Goal: Information Seeking & Learning: Understand process/instructions

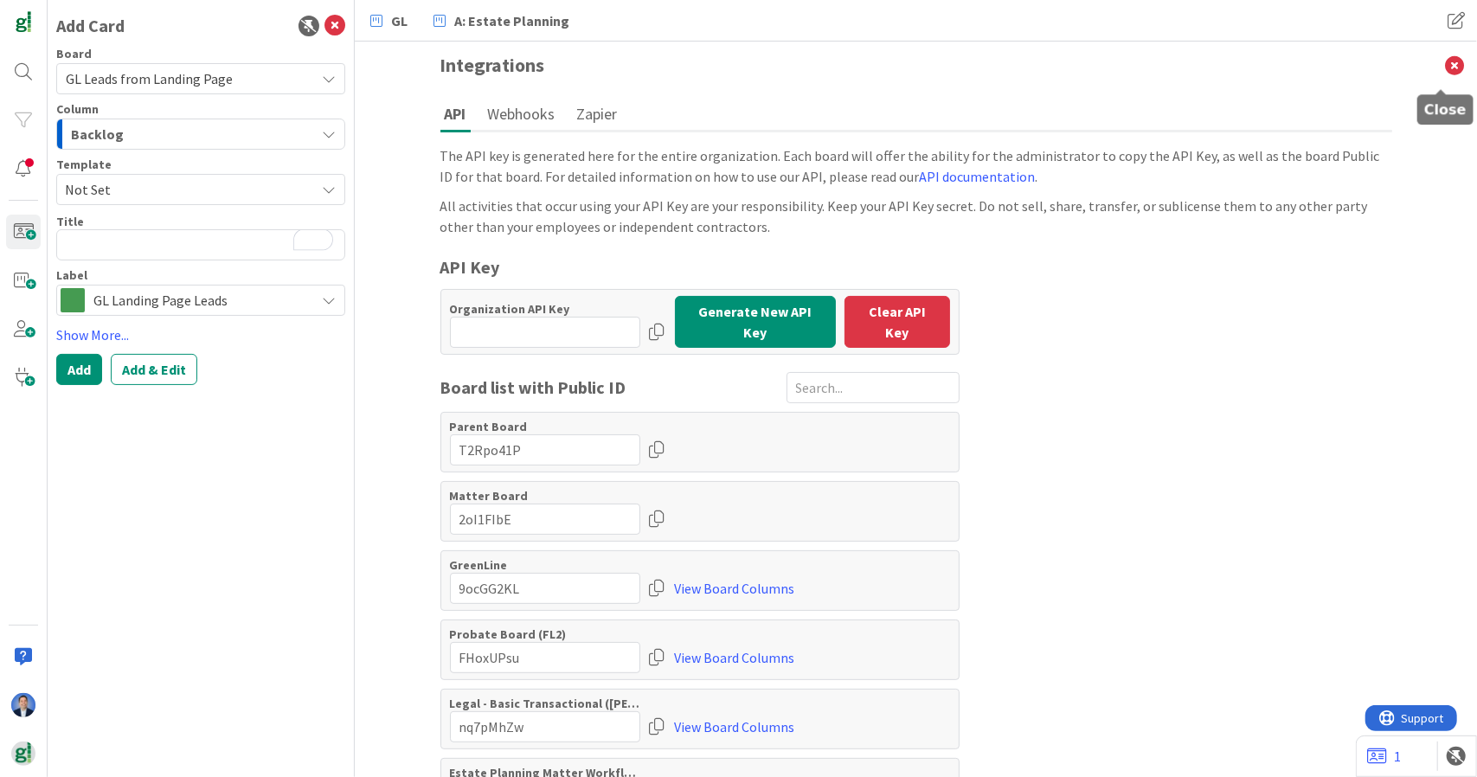
click at [1442, 66] on icon at bounding box center [1454, 66] width 45 height 48
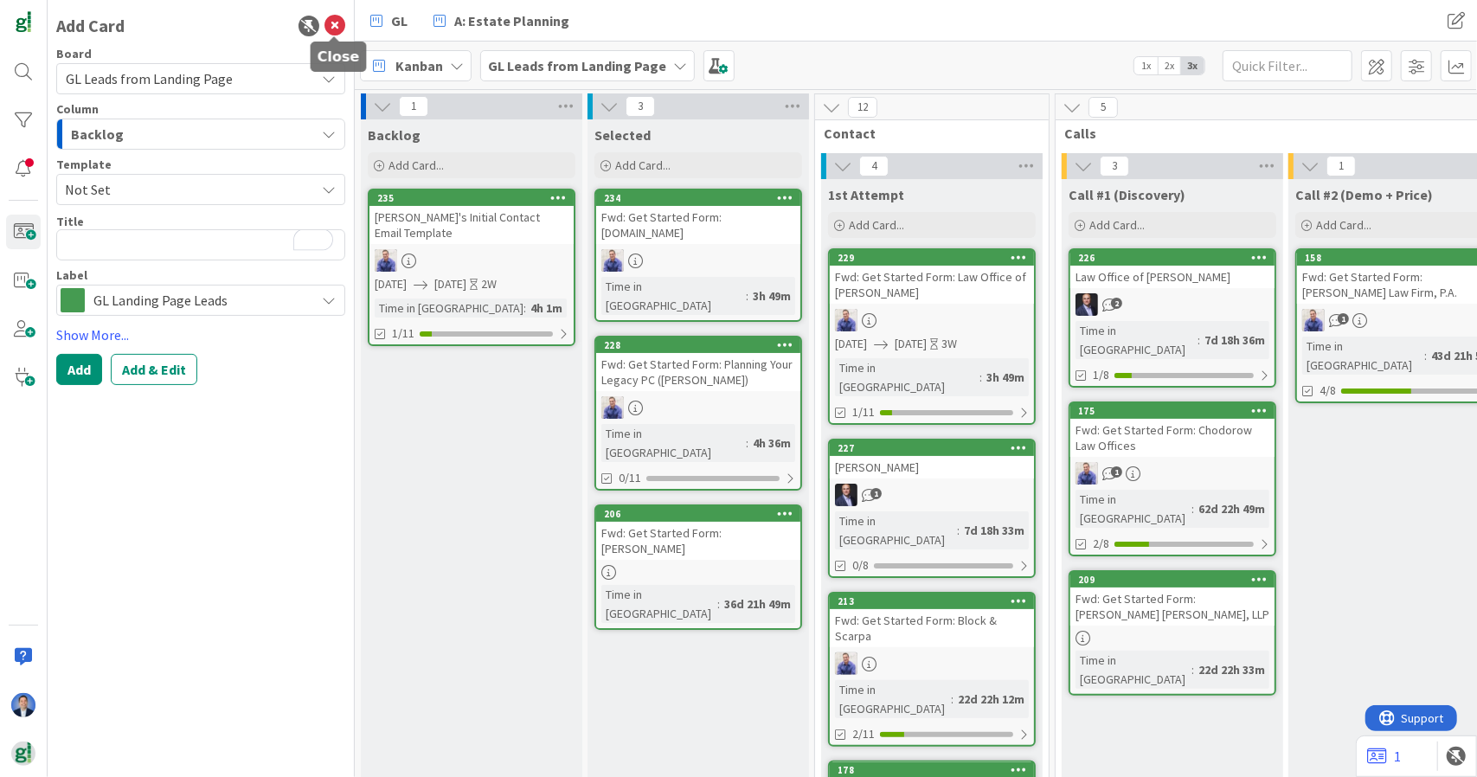
click at [337, 22] on icon at bounding box center [334, 26] width 21 height 21
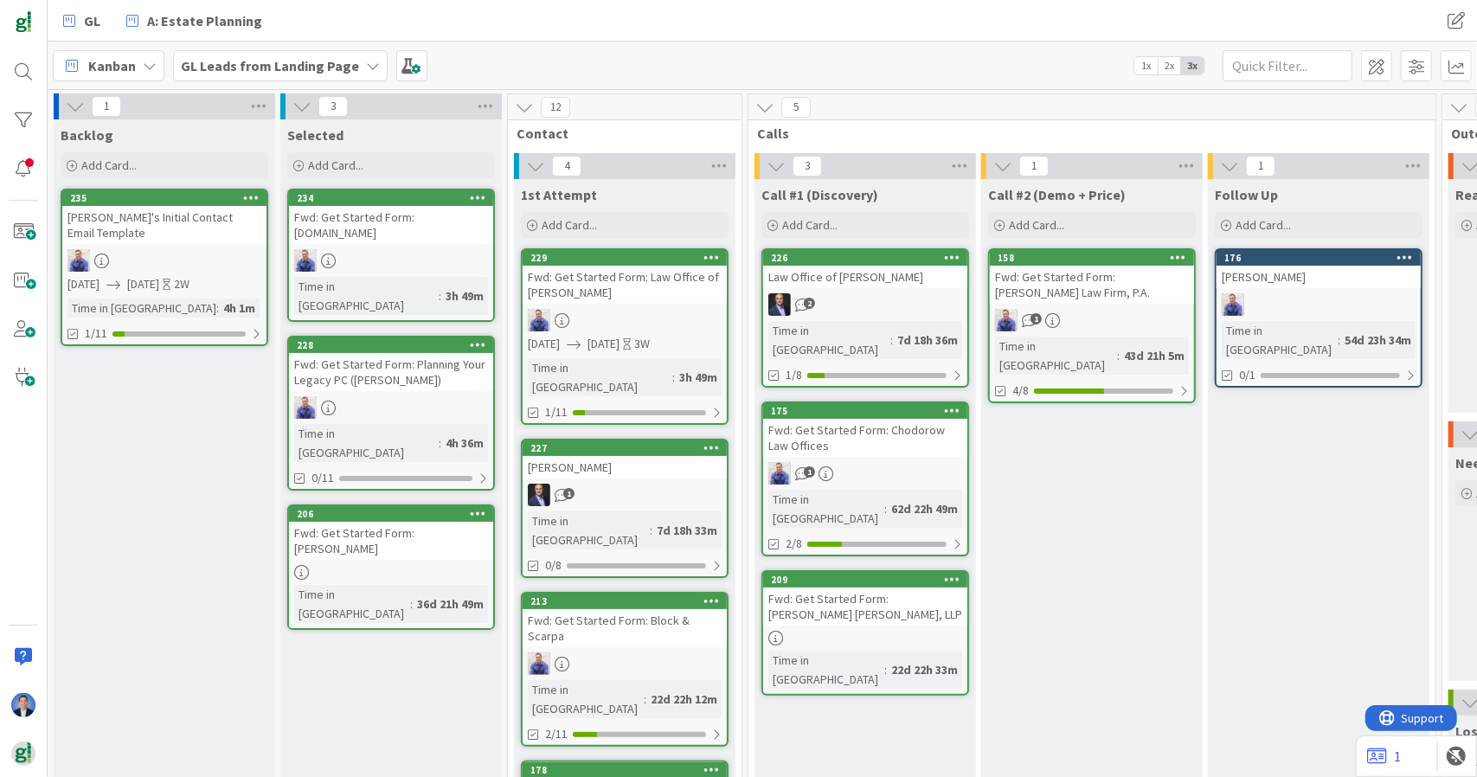
scroll to position [14, 35]
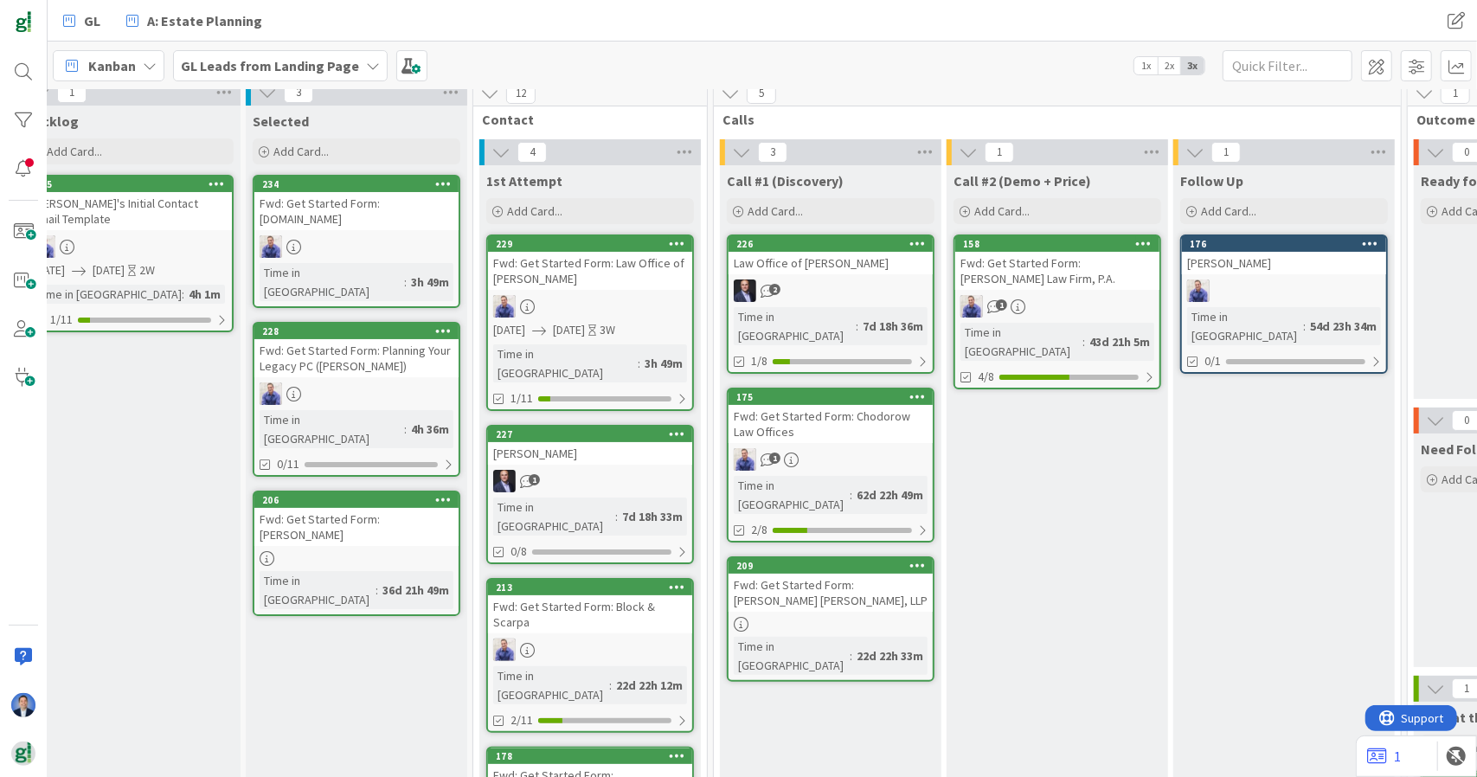
click at [246, 59] on b "GL Leads from Landing Page" at bounding box center [270, 65] width 178 height 17
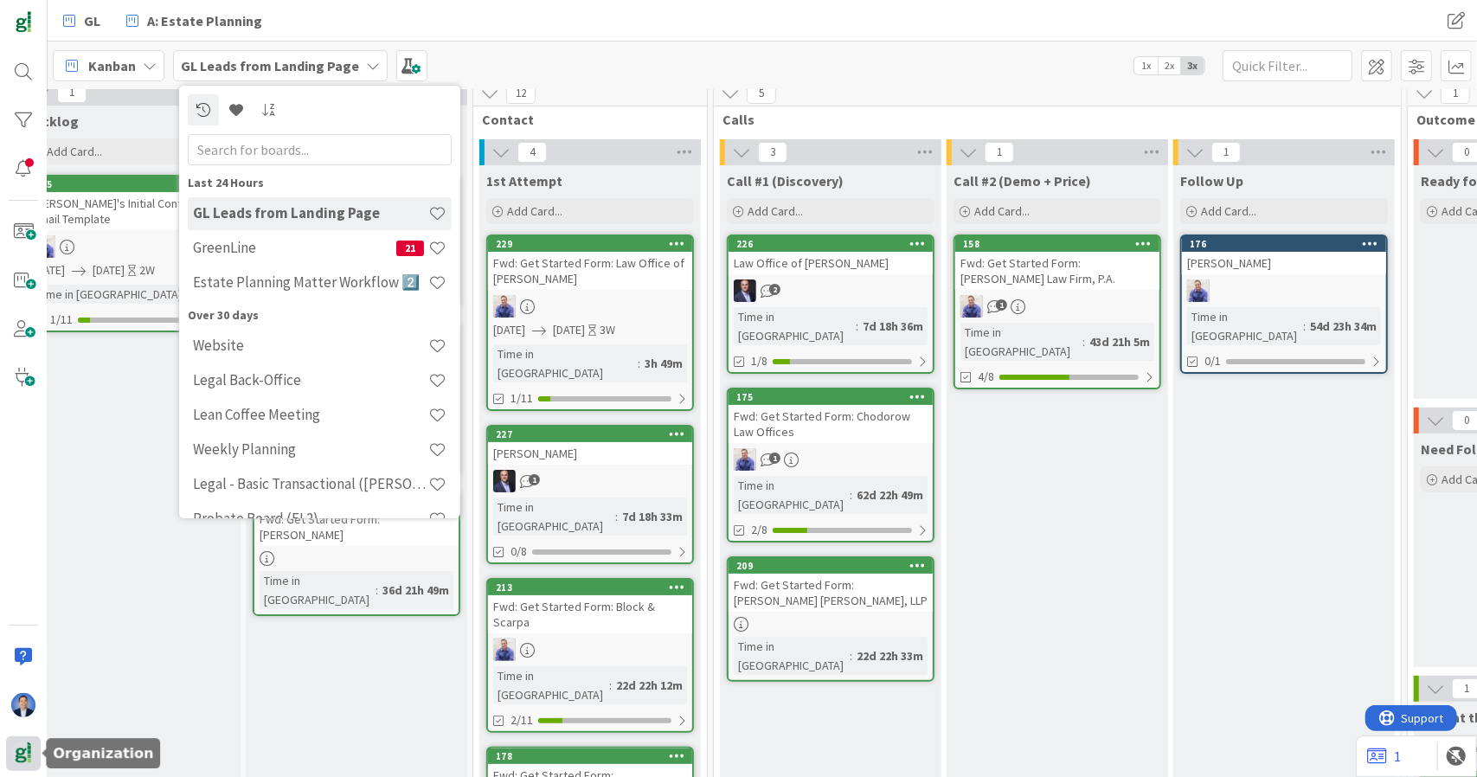
click at [21, 759] on img at bounding box center [23, 754] width 24 height 24
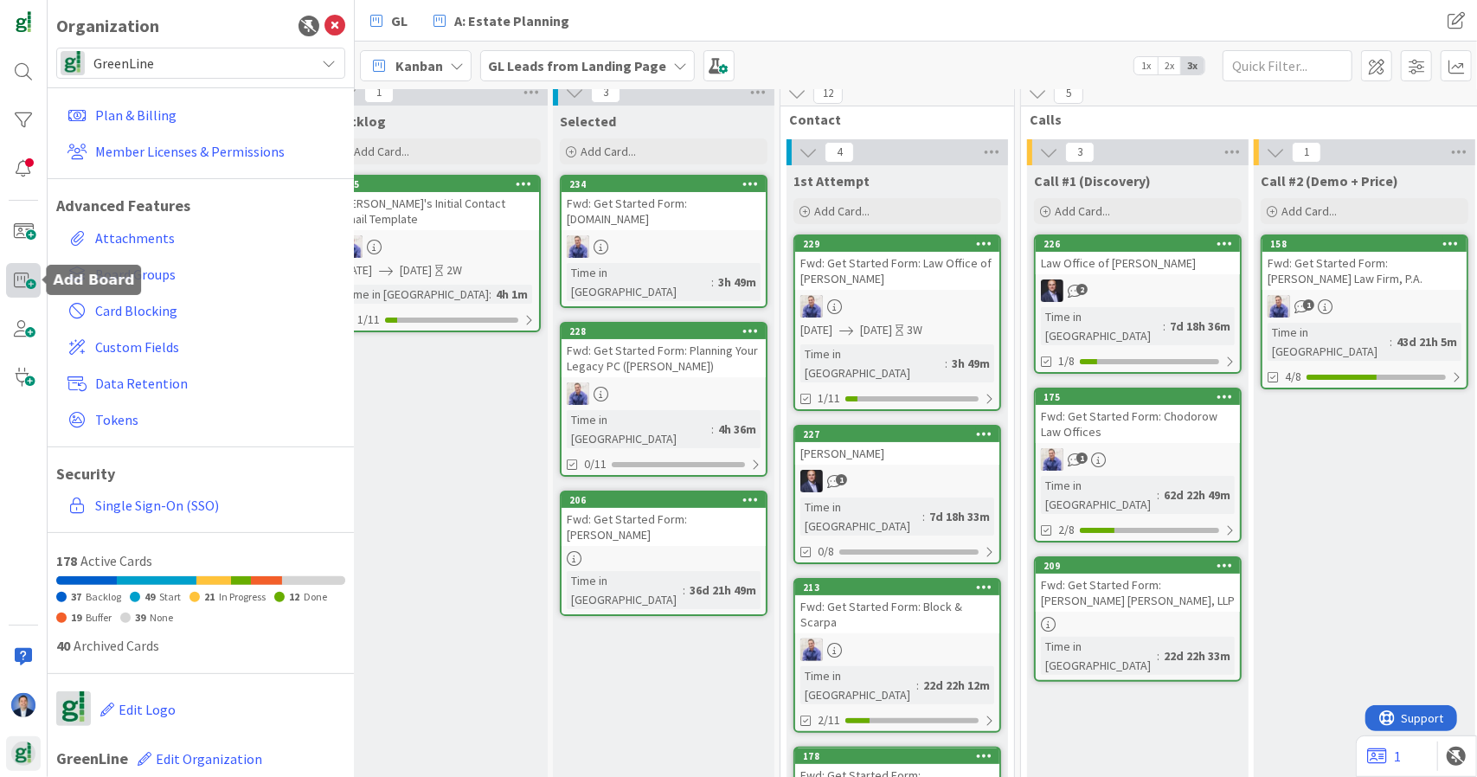
click at [29, 282] on span at bounding box center [23, 280] width 35 height 35
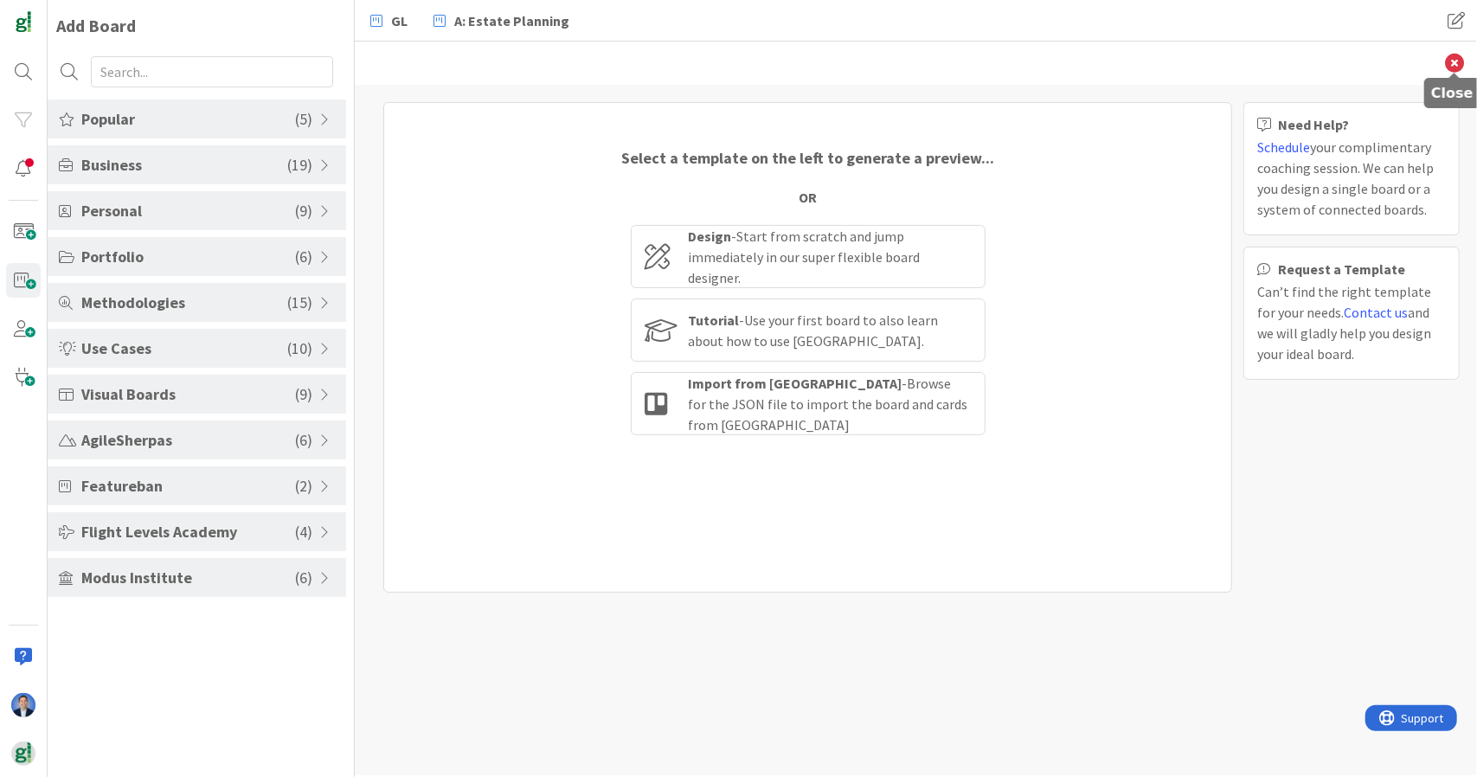
click at [1456, 60] on icon at bounding box center [1454, 63] width 19 height 19
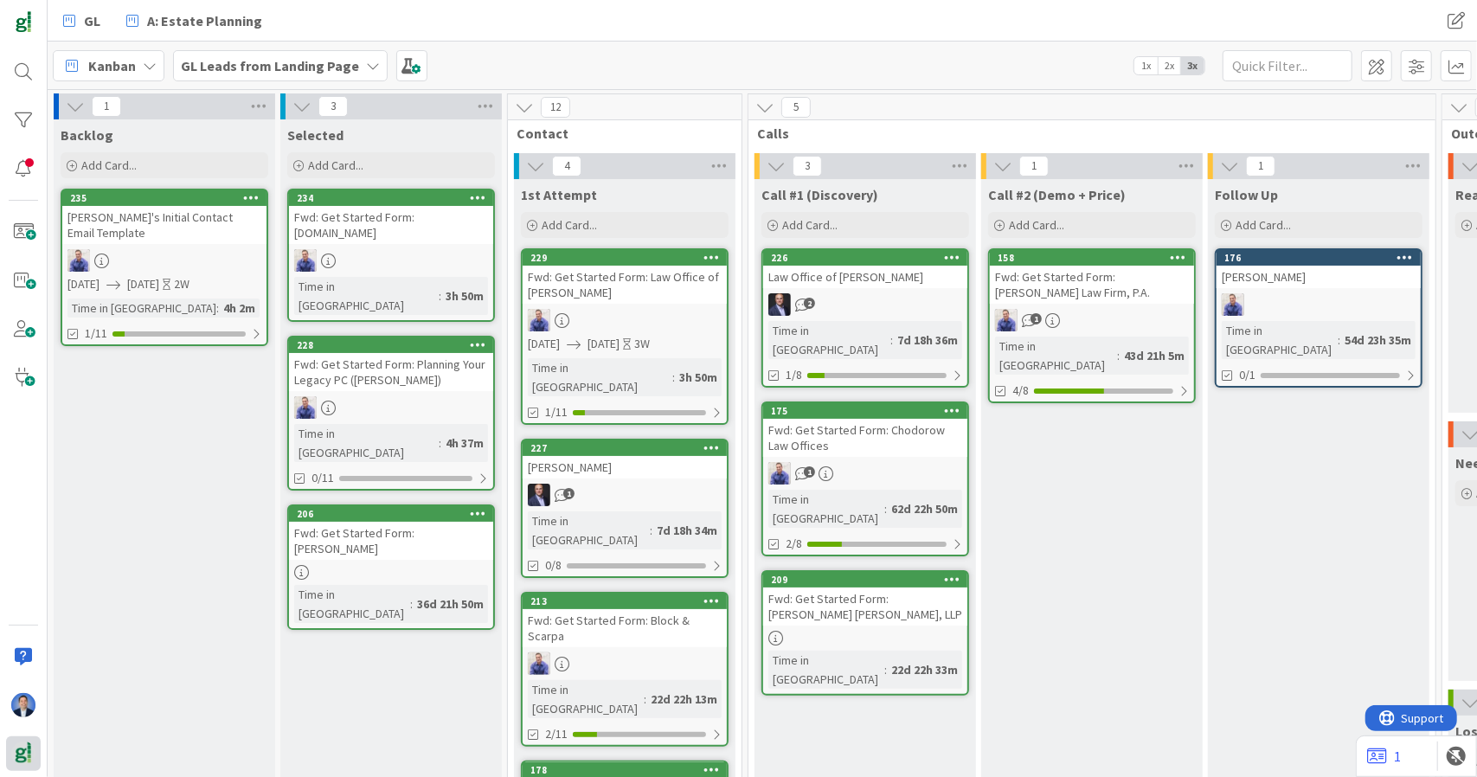
click at [29, 741] on div at bounding box center [23, 753] width 35 height 35
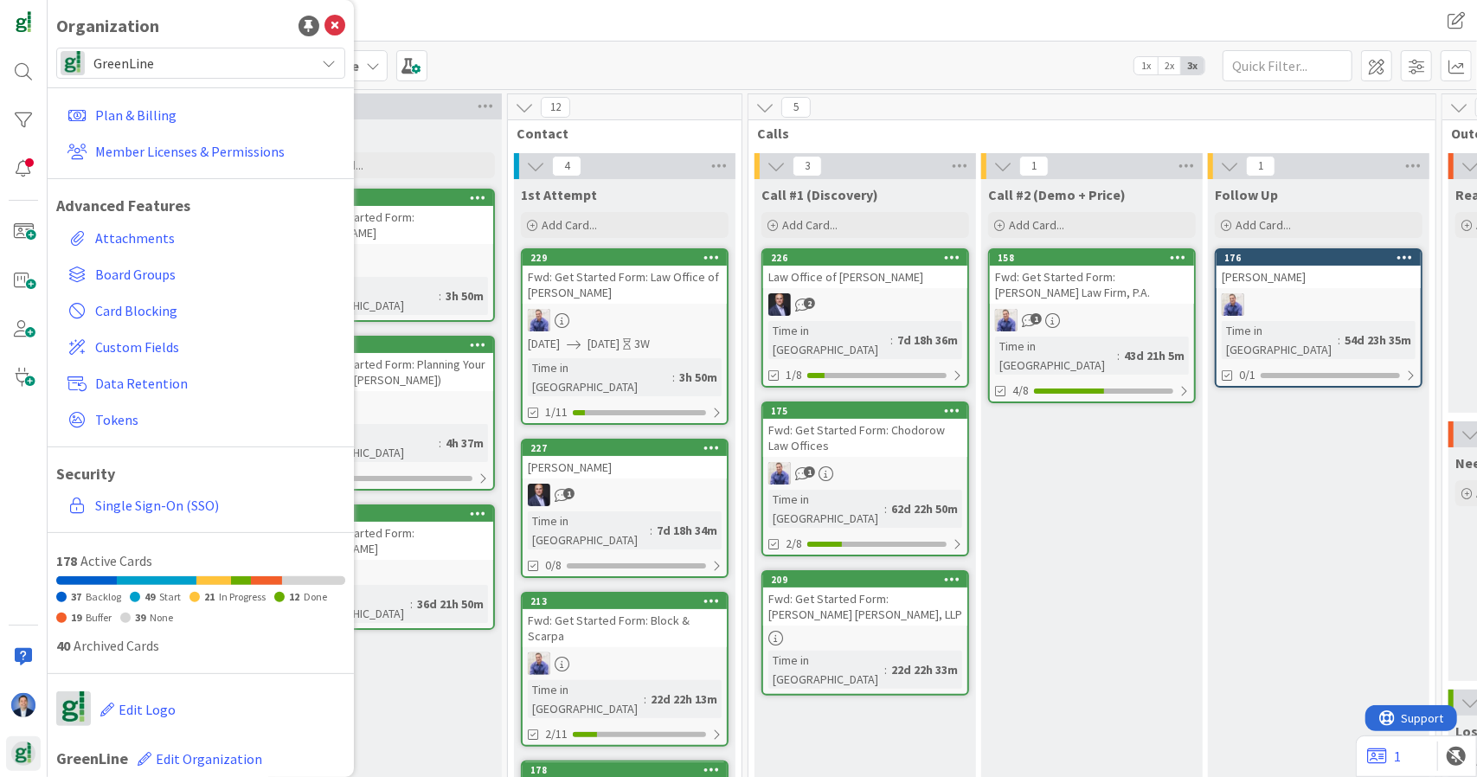
click at [255, 61] on span "GreenLine" at bounding box center [199, 63] width 213 height 24
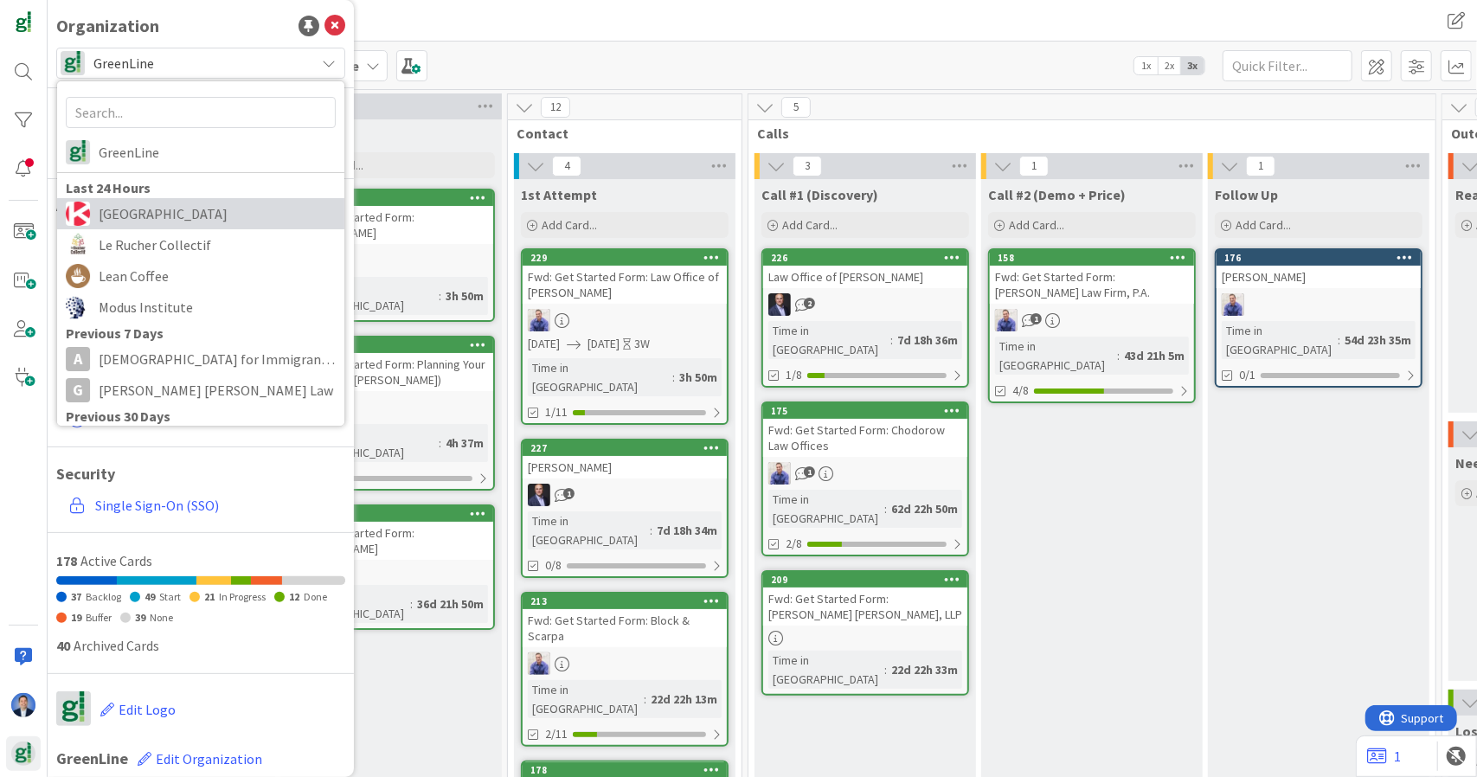
click at [199, 221] on span "[GEOGRAPHIC_DATA]" at bounding box center [217, 214] width 237 height 26
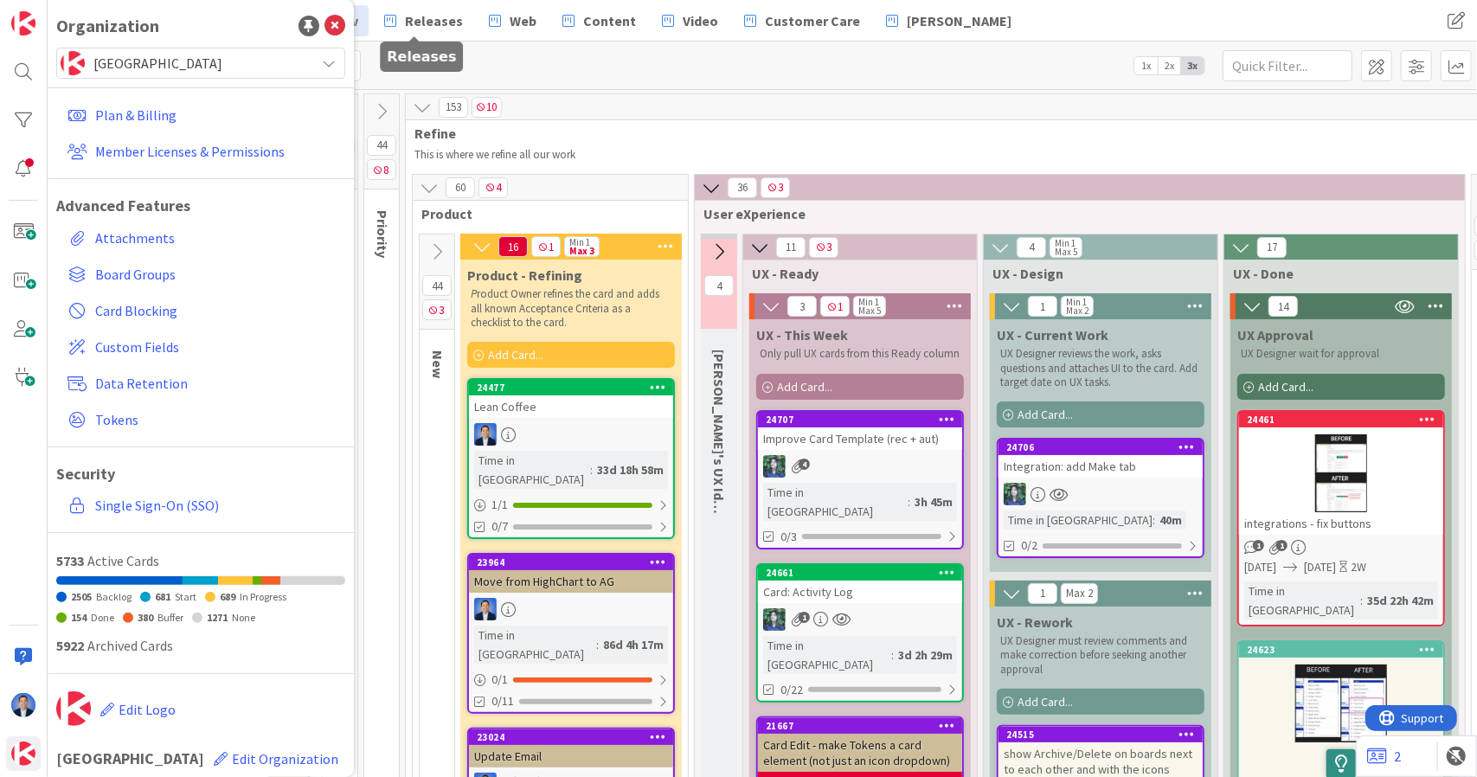
click at [440, 37] on div "Strategy Me Week Dev Releases Web Content Video Customer Care [PERSON_NAME] Str…" at bounding box center [762, 21] width 1429 height 42
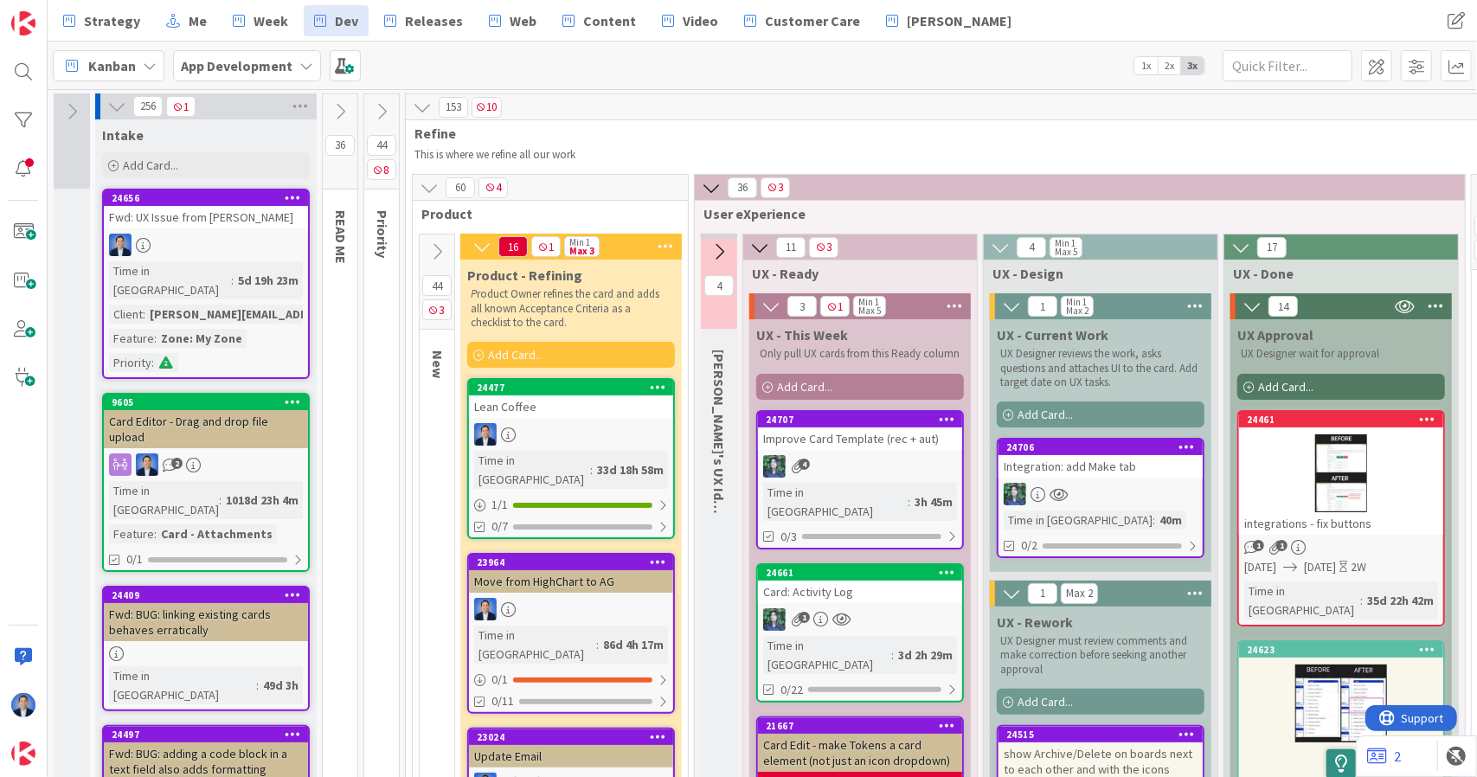
click at [288, 74] on div "App Development" at bounding box center [247, 65] width 148 height 31
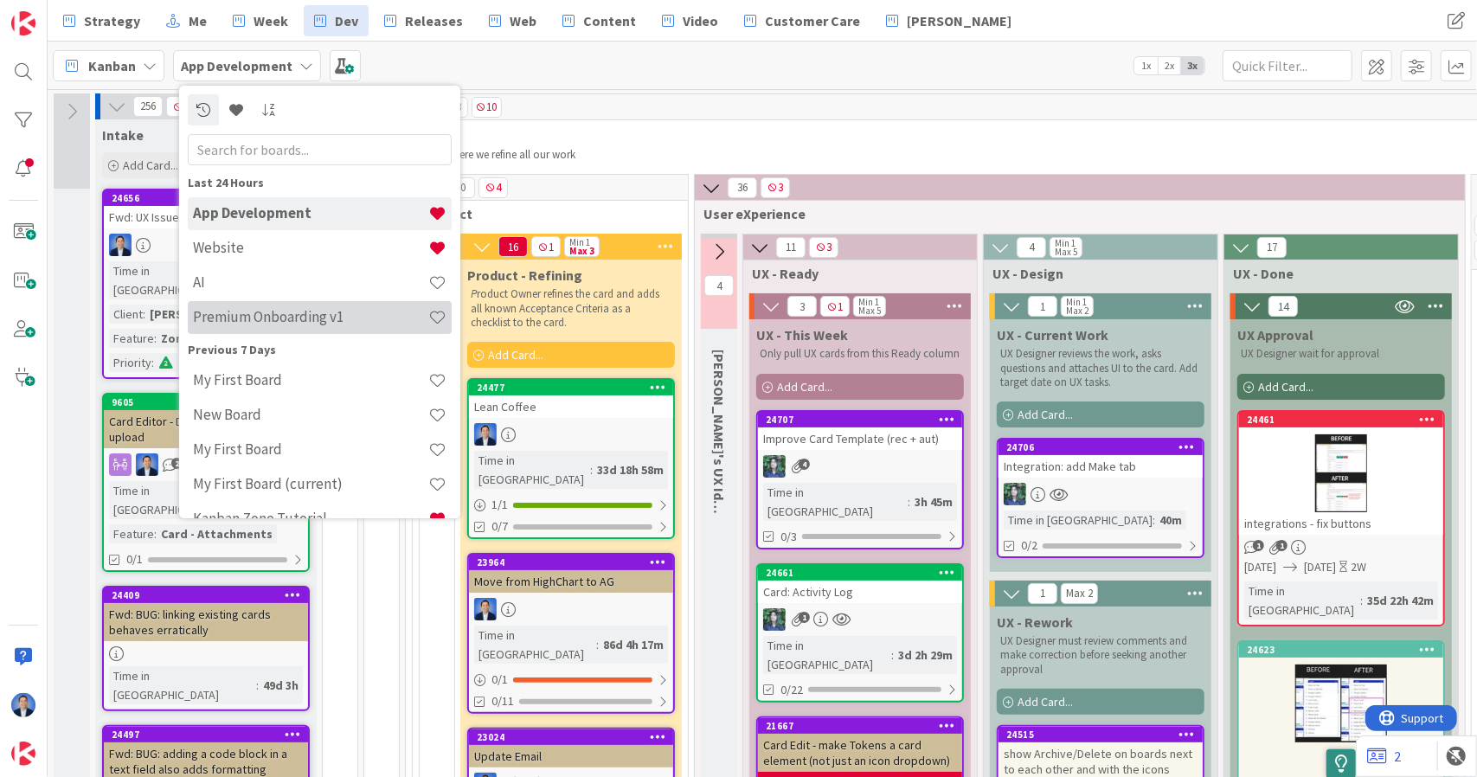
click at [305, 318] on h4 "Premium Onboarding v1" at bounding box center [310, 316] width 235 height 17
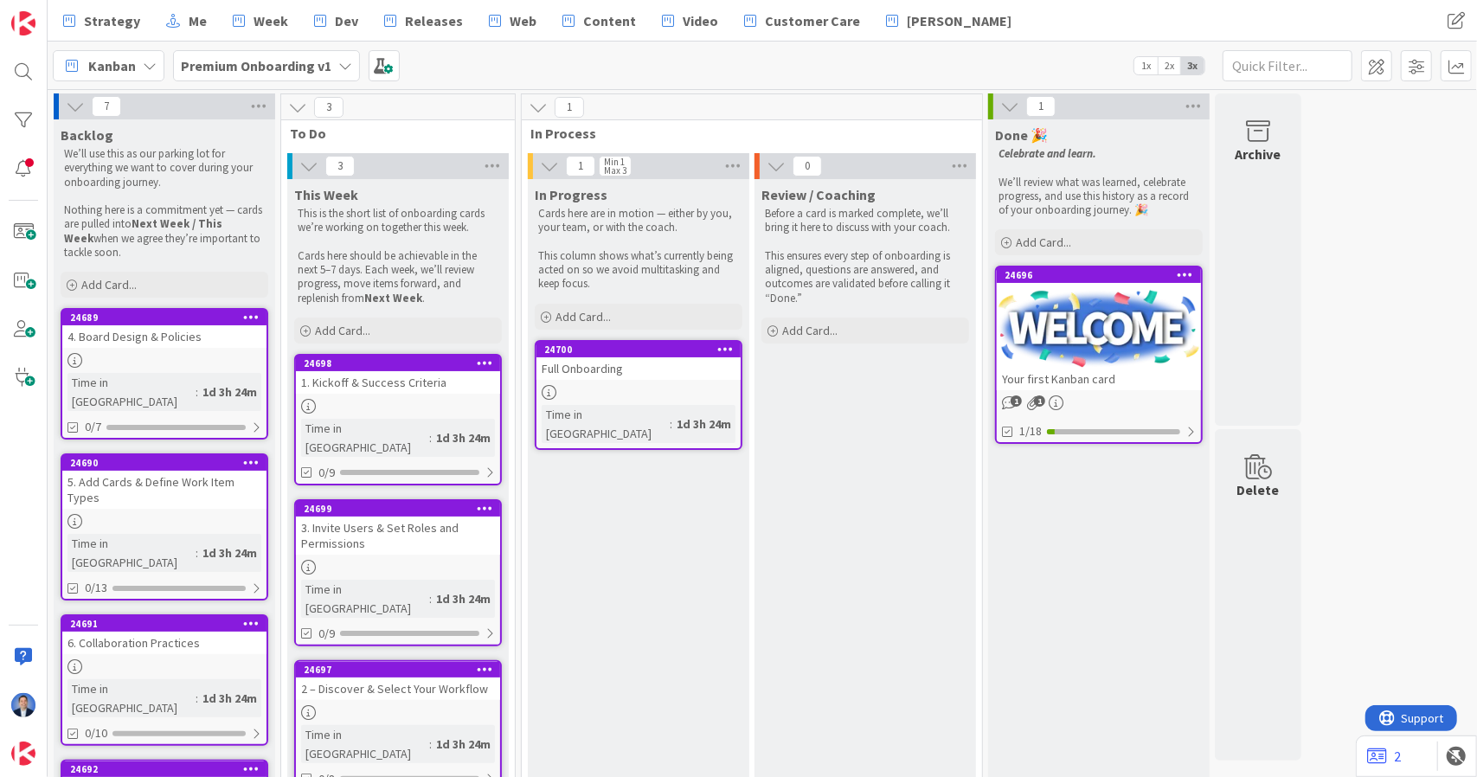
click at [466, 380] on div "1. Kickoff & Success Criteria" at bounding box center [398, 382] width 204 height 22
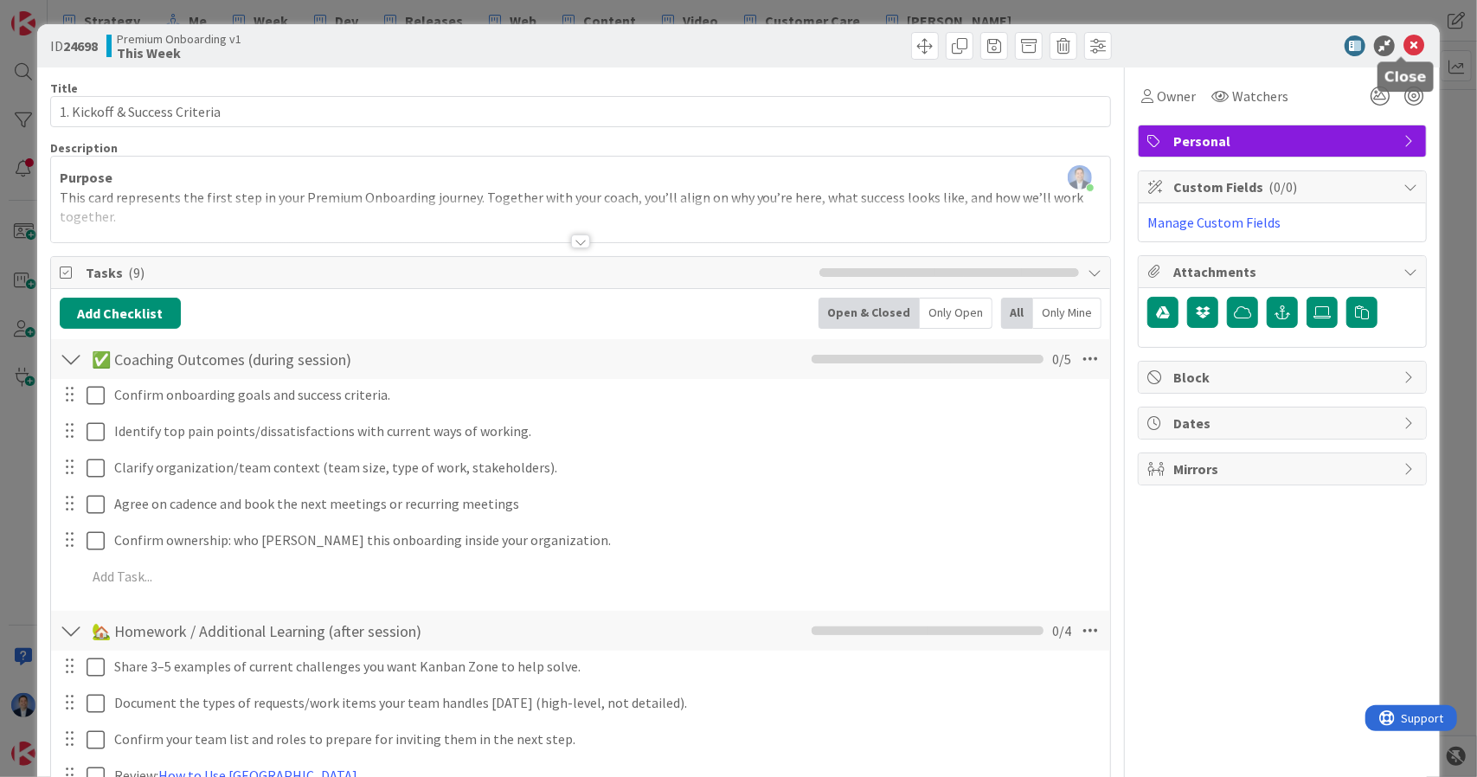
click at [1404, 45] on icon at bounding box center [1414, 45] width 21 height 21
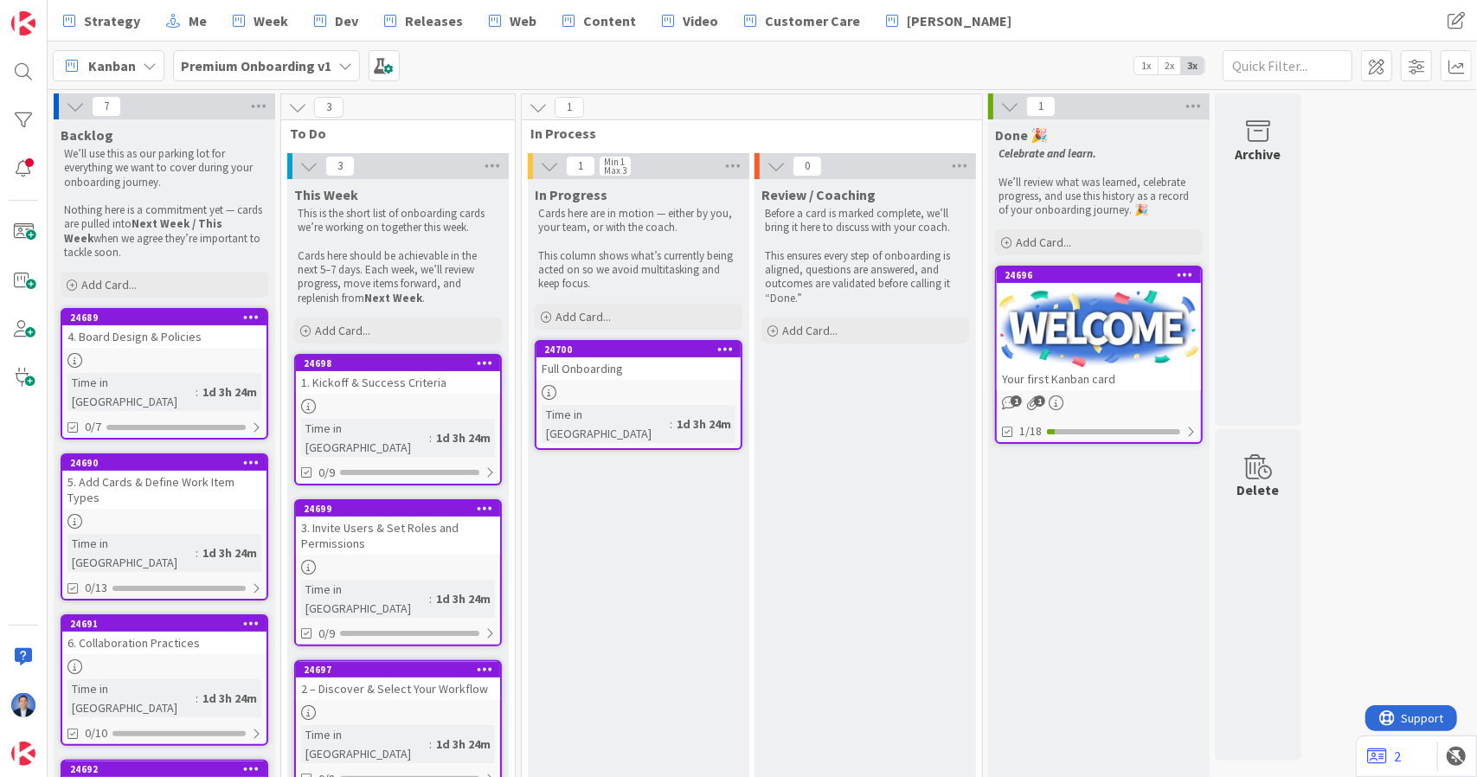
click at [448, 517] on div "3. Invite Users & Set Roles and Permissions" at bounding box center [398, 536] width 204 height 38
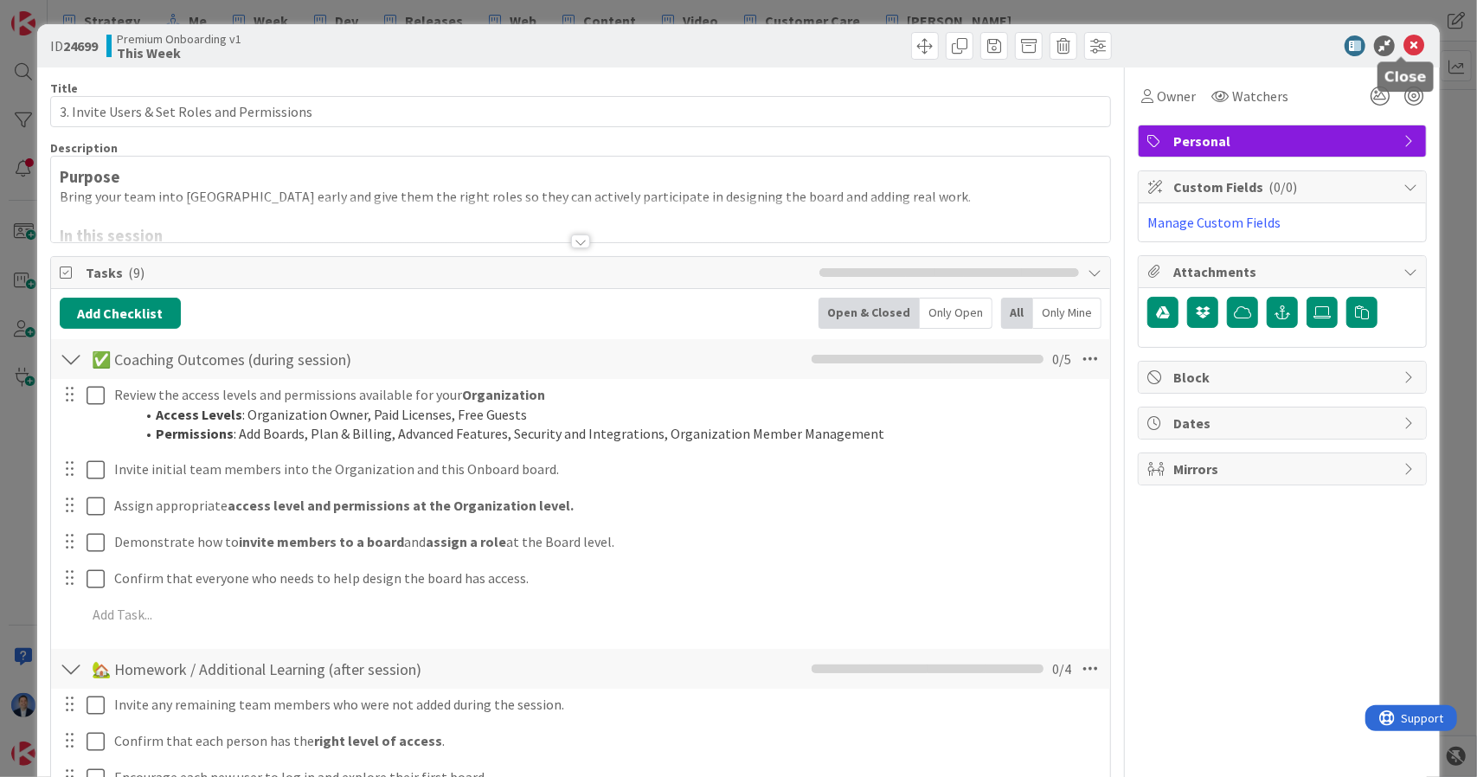
click at [1404, 46] on icon at bounding box center [1414, 45] width 21 height 21
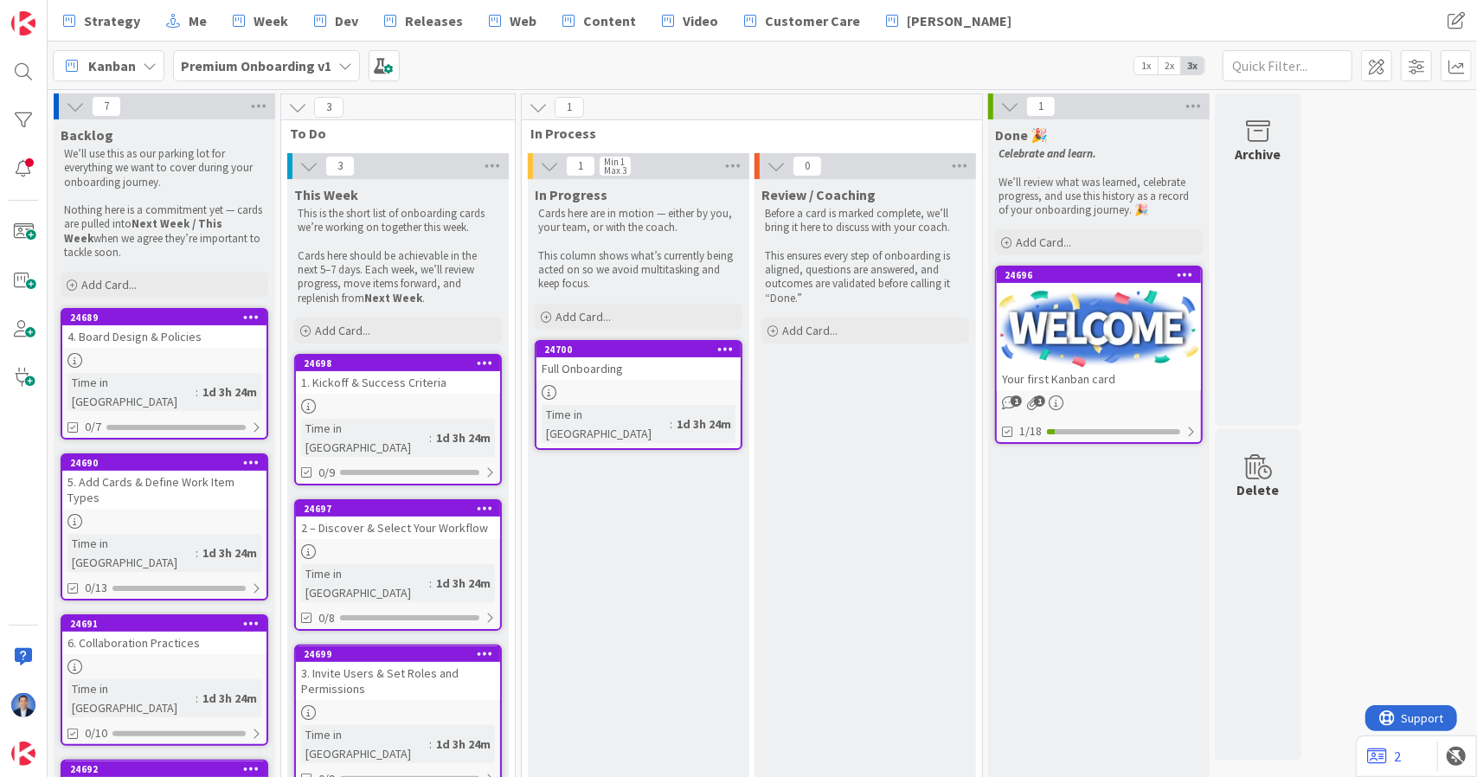
click at [440, 517] on div "2 – Discover & Select Your Workflow" at bounding box center [398, 528] width 204 height 22
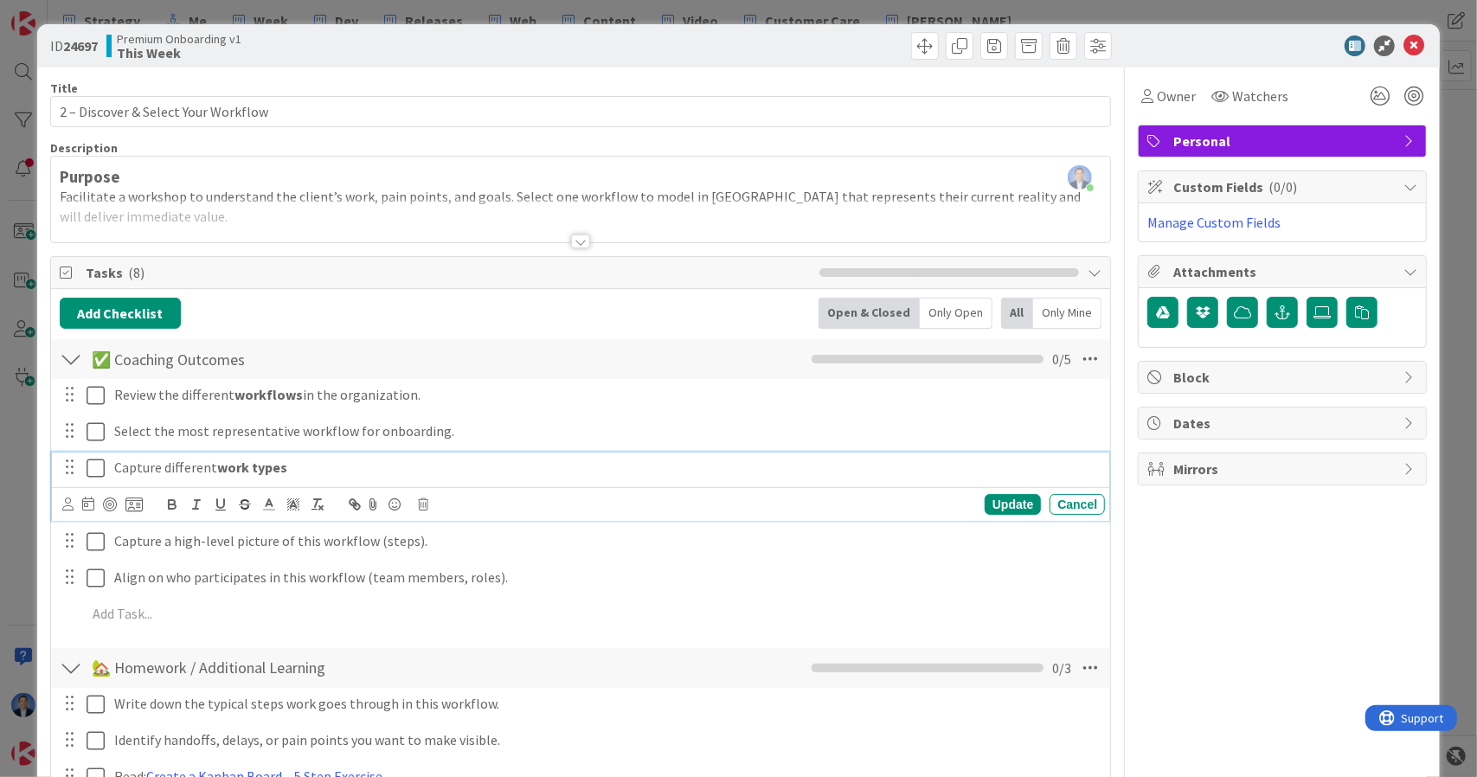
click at [298, 461] on p "Capture different work types" at bounding box center [606, 468] width 984 height 20
click at [287, 462] on strong "work types for that worklow" at bounding box center [307, 467] width 181 height 17
drag, startPoint x: 287, startPoint y: 462, endPoint x: 427, endPoint y: 458, distance: 140.2
click at [427, 458] on p "Capture different work types for that worklow" at bounding box center [606, 468] width 984 height 20
click at [421, 459] on p "Capture different work types for that worklow" at bounding box center [606, 468] width 984 height 20
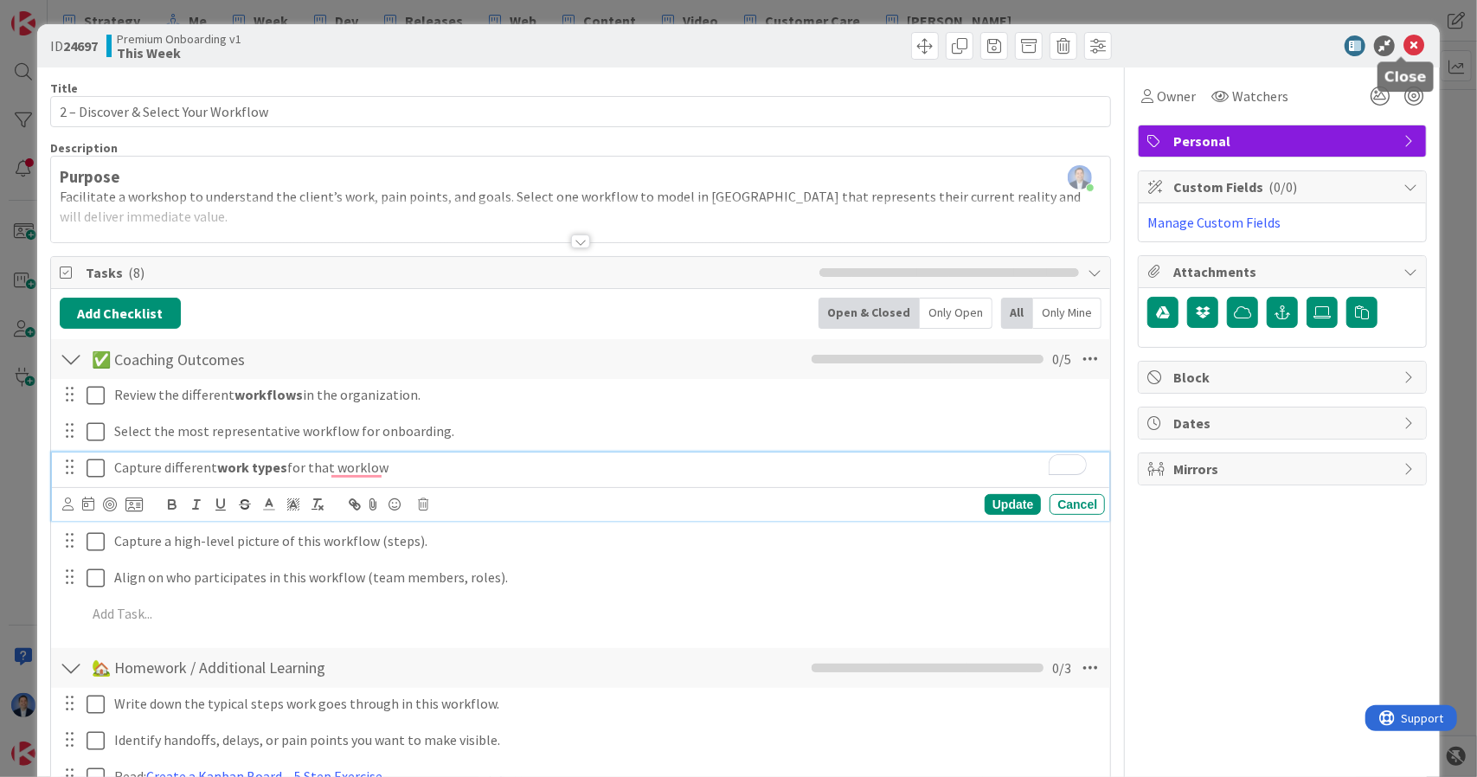
click at [1404, 45] on icon at bounding box center [1414, 45] width 21 height 21
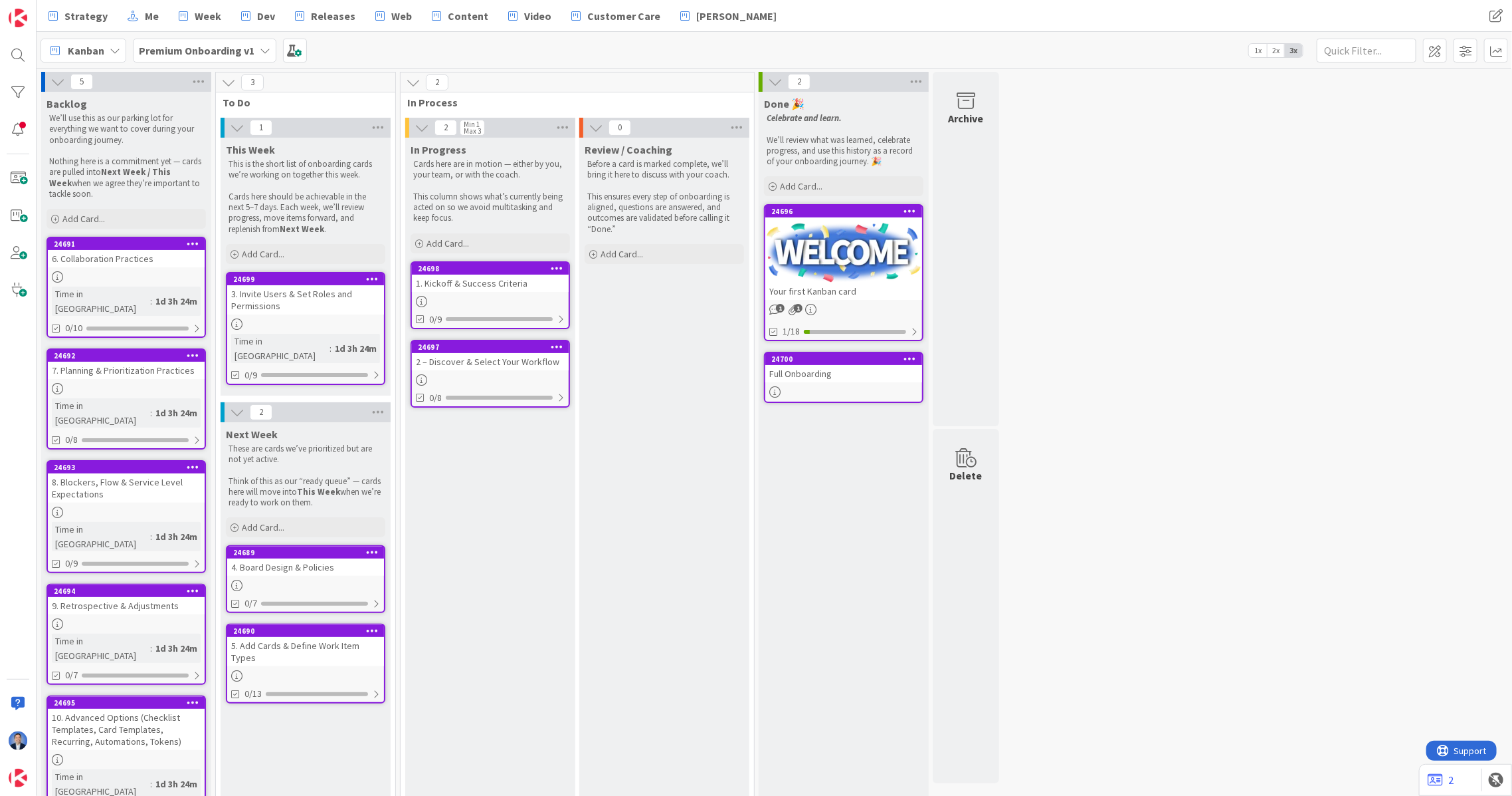
click at [521, 367] on div "2 – Discover & Select Your Workflow" at bounding box center [490, 361] width 157 height 17
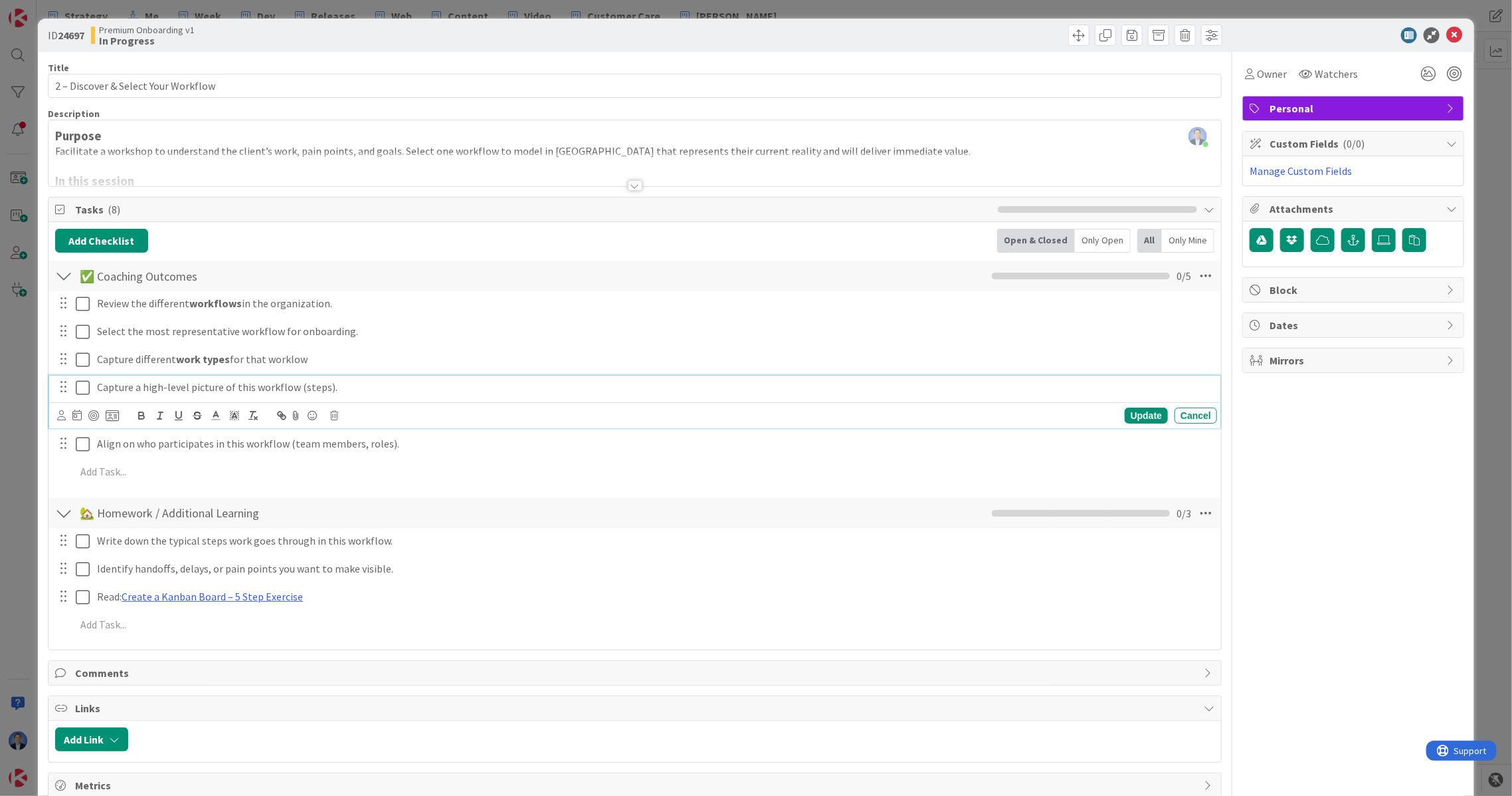
click at [560, 383] on p "Capture a high-level picture of this workflow (steps)." at bounding box center [654, 387] width 1115 height 15
click at [1133, 30] on icon at bounding box center [1454, 35] width 16 height 16
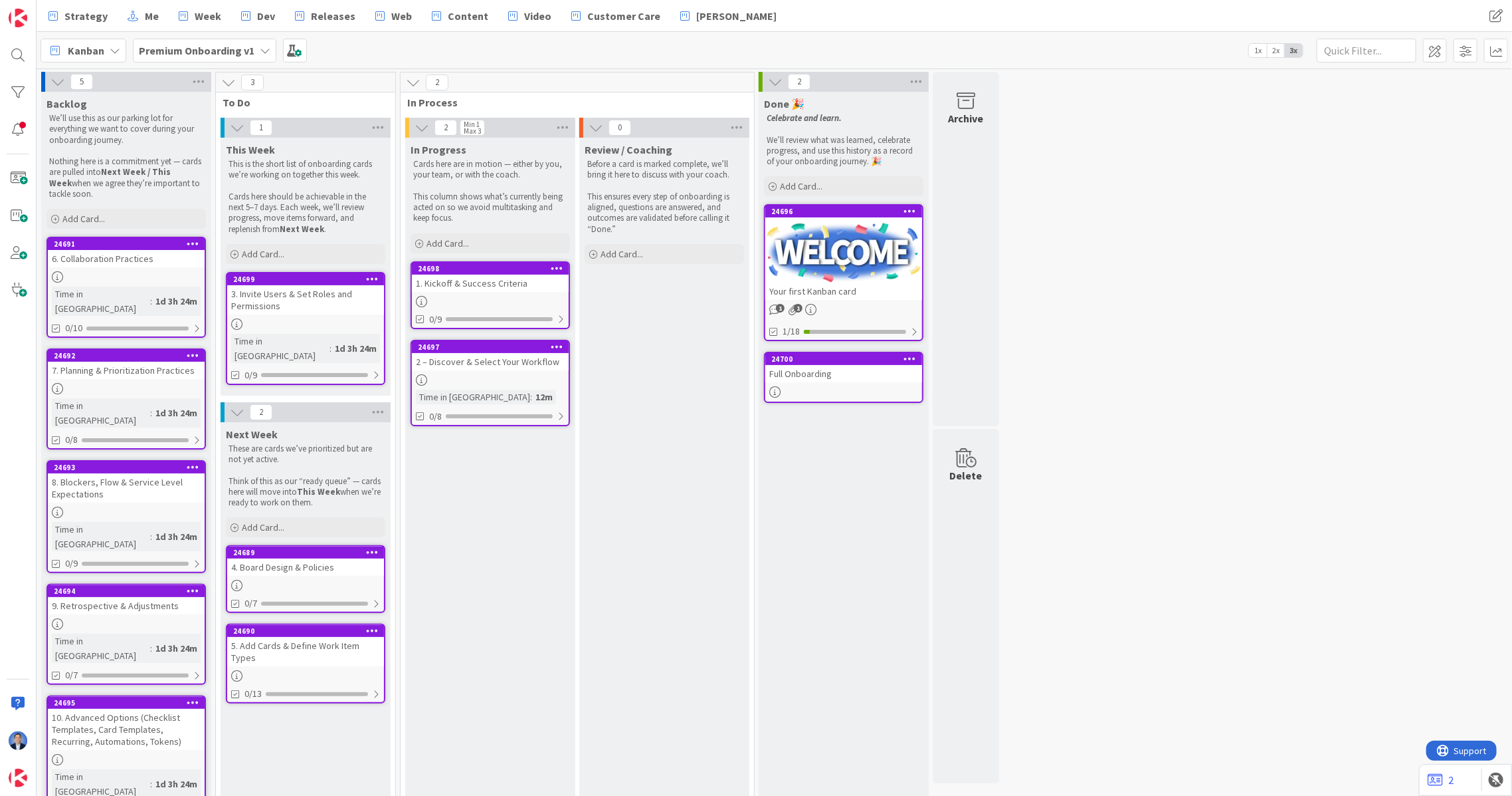
click at [292, 294] on div "3. Invite Users & Set Roles and Permissions" at bounding box center [306, 300] width 157 height 29
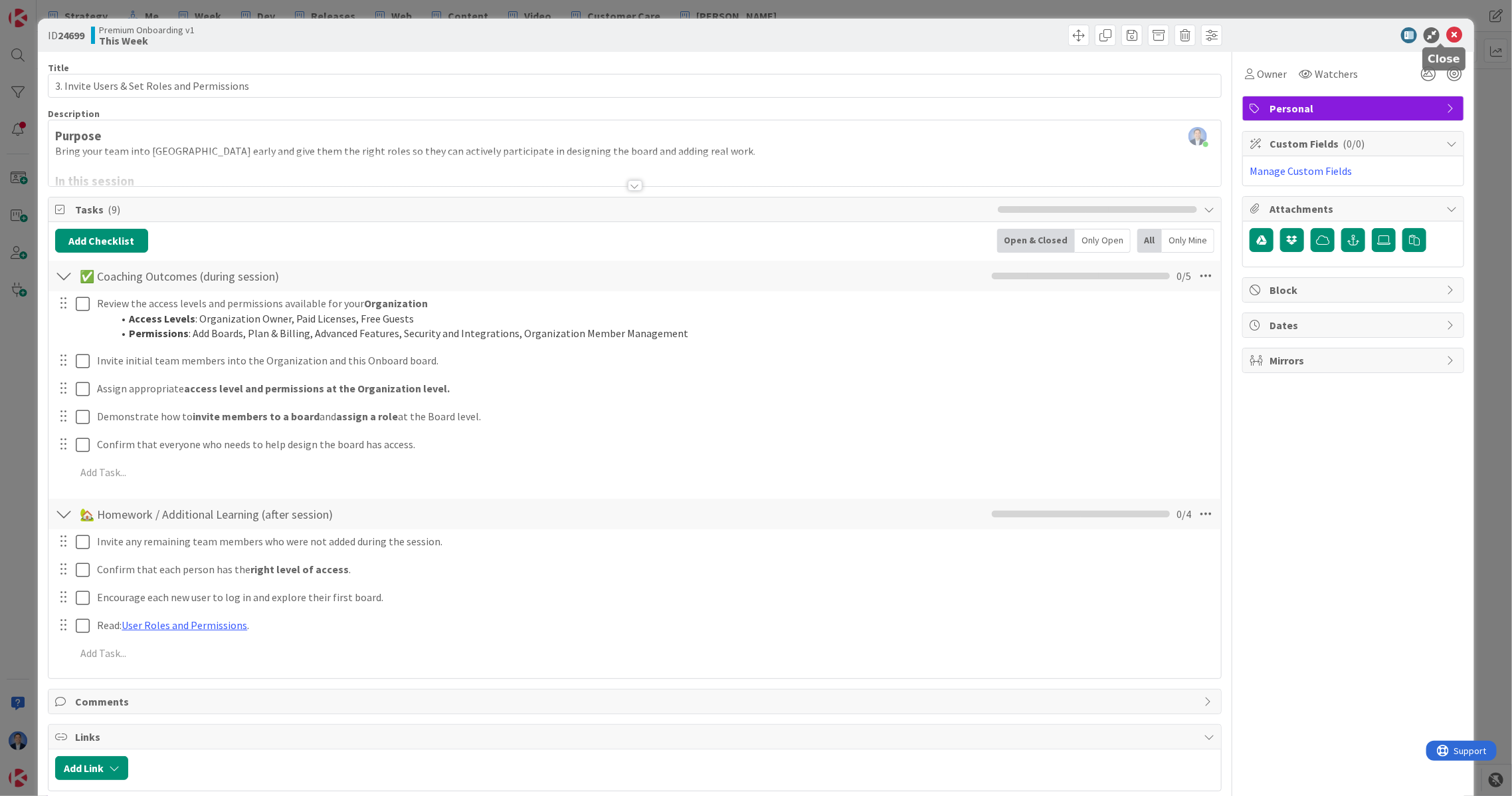
click at [1133, 41] on icon at bounding box center [1454, 35] width 16 height 16
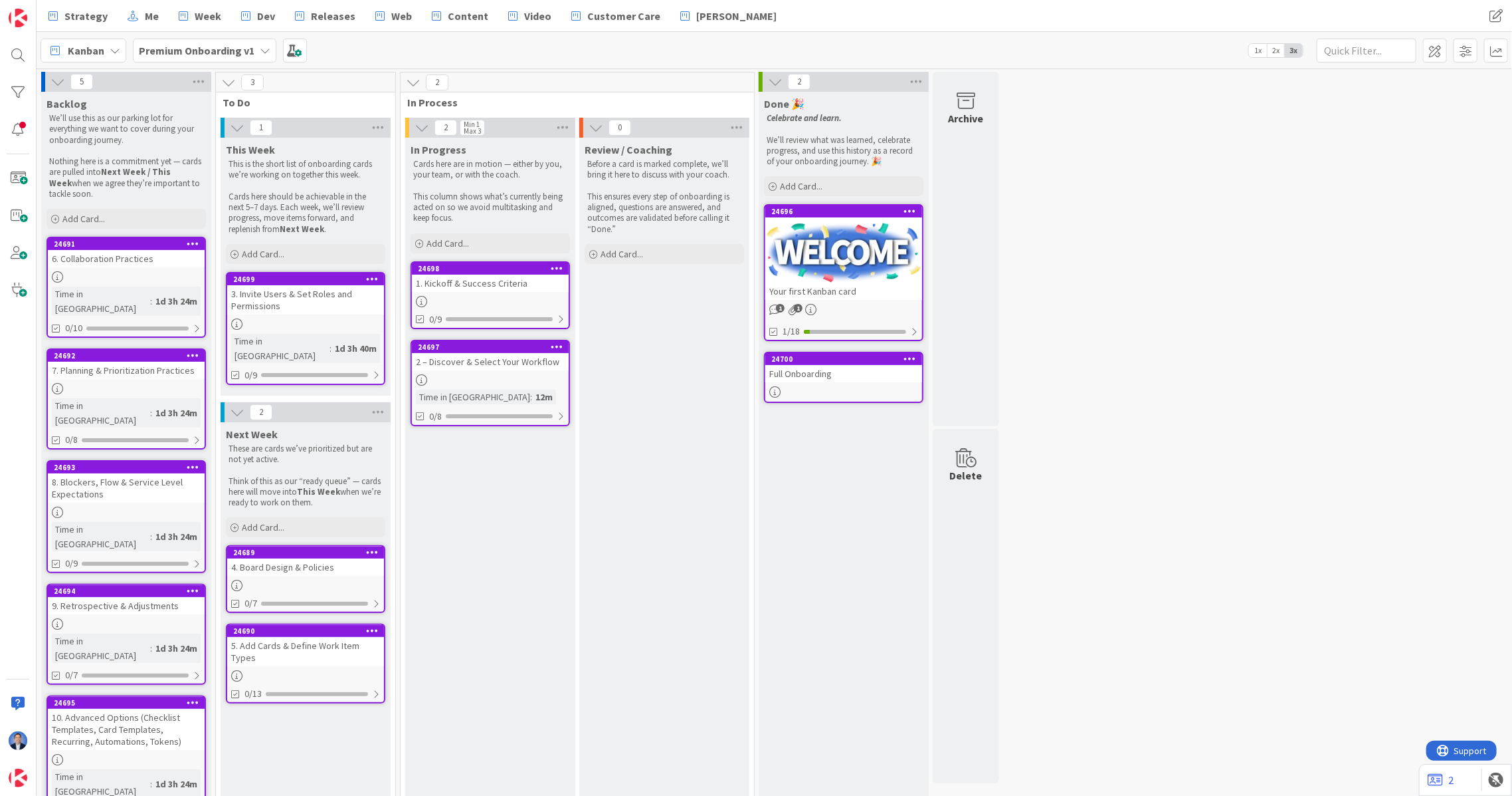
click at [338, 559] on div "4. Board Design & Policies" at bounding box center [306, 567] width 157 height 17
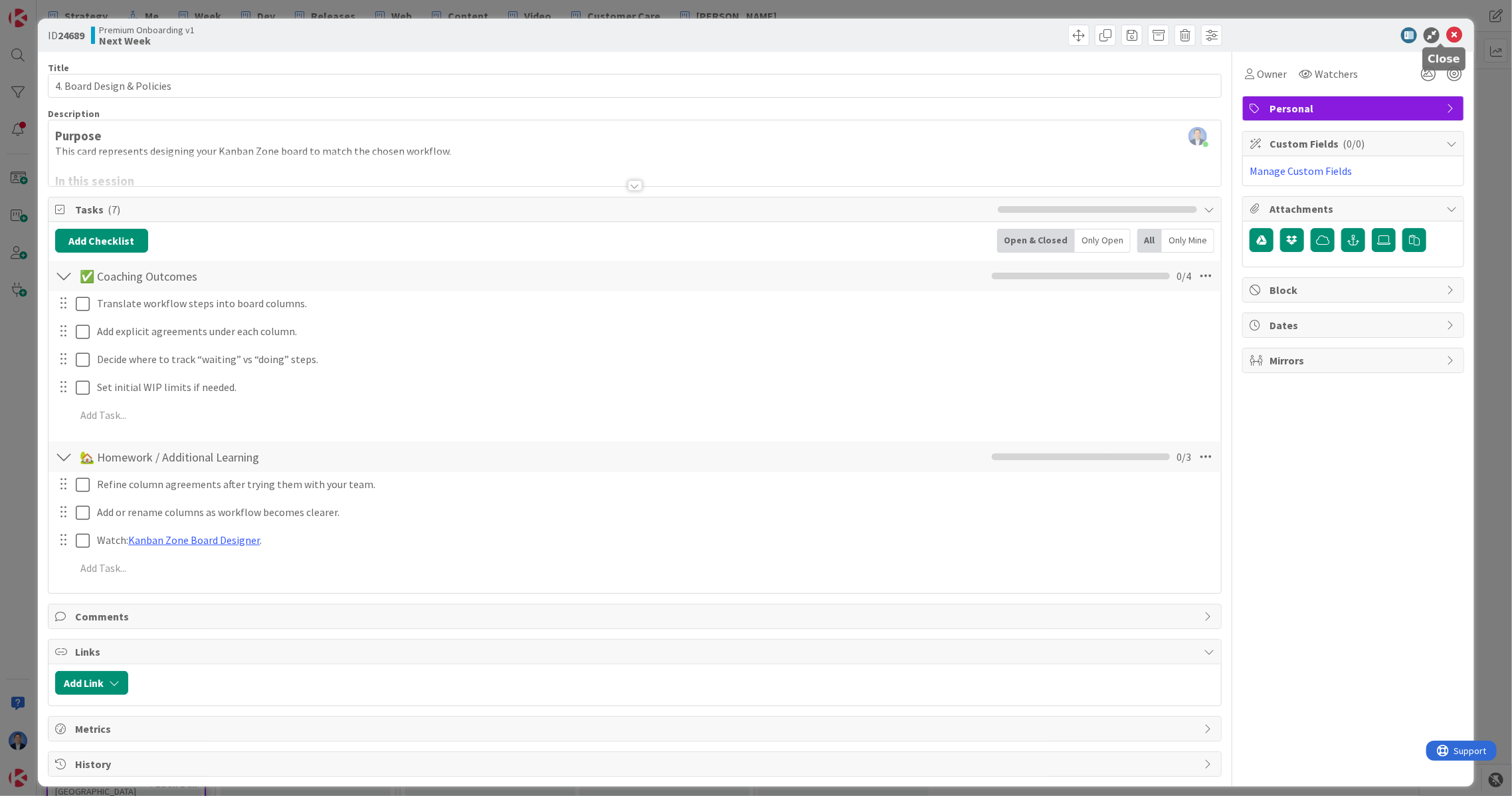
click at [1133, 35] on icon at bounding box center [1454, 35] width 16 height 16
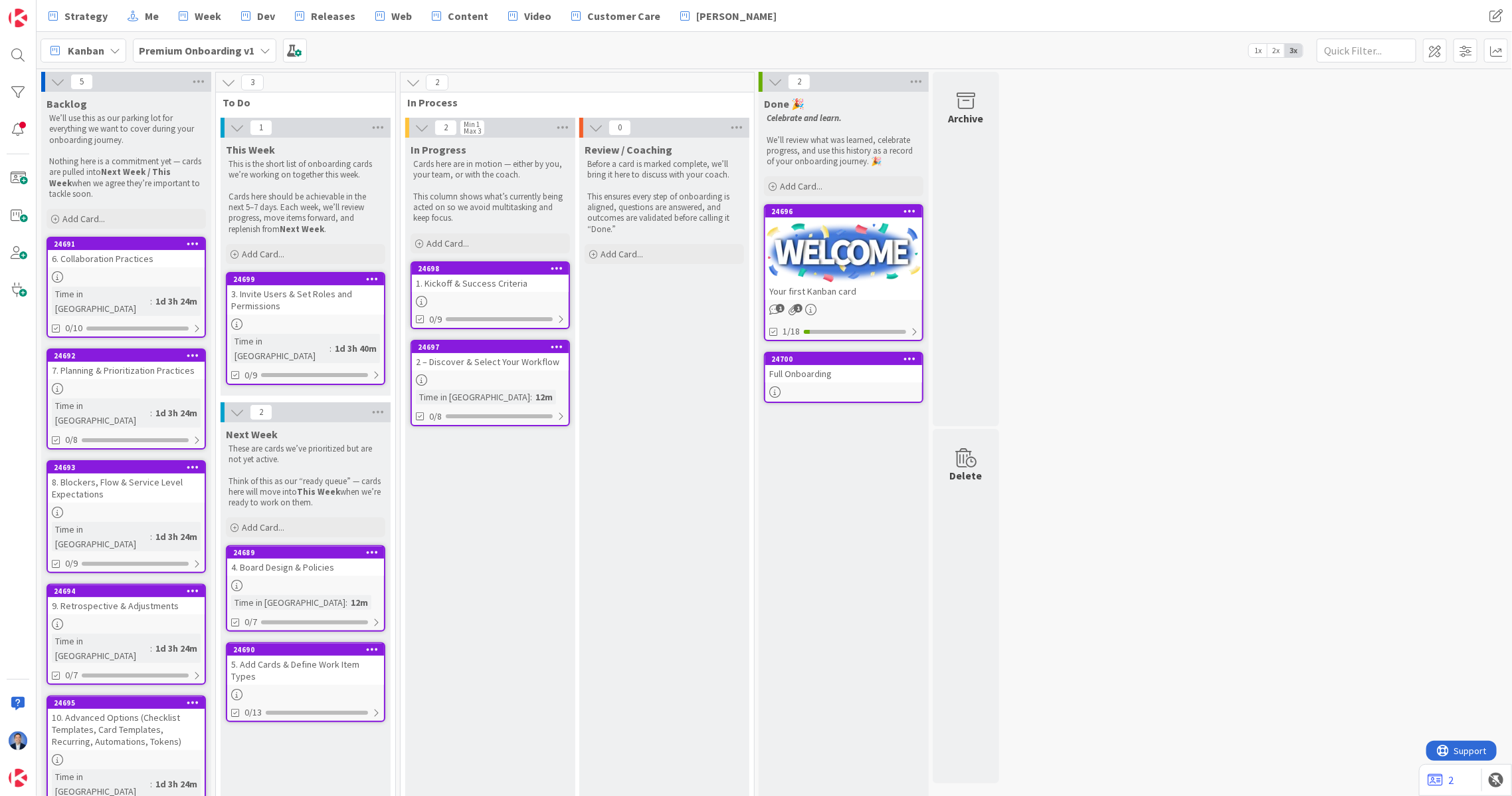
click at [326, 596] on div "5. Add Cards & Define Work Item Types" at bounding box center [306, 670] width 157 height 29
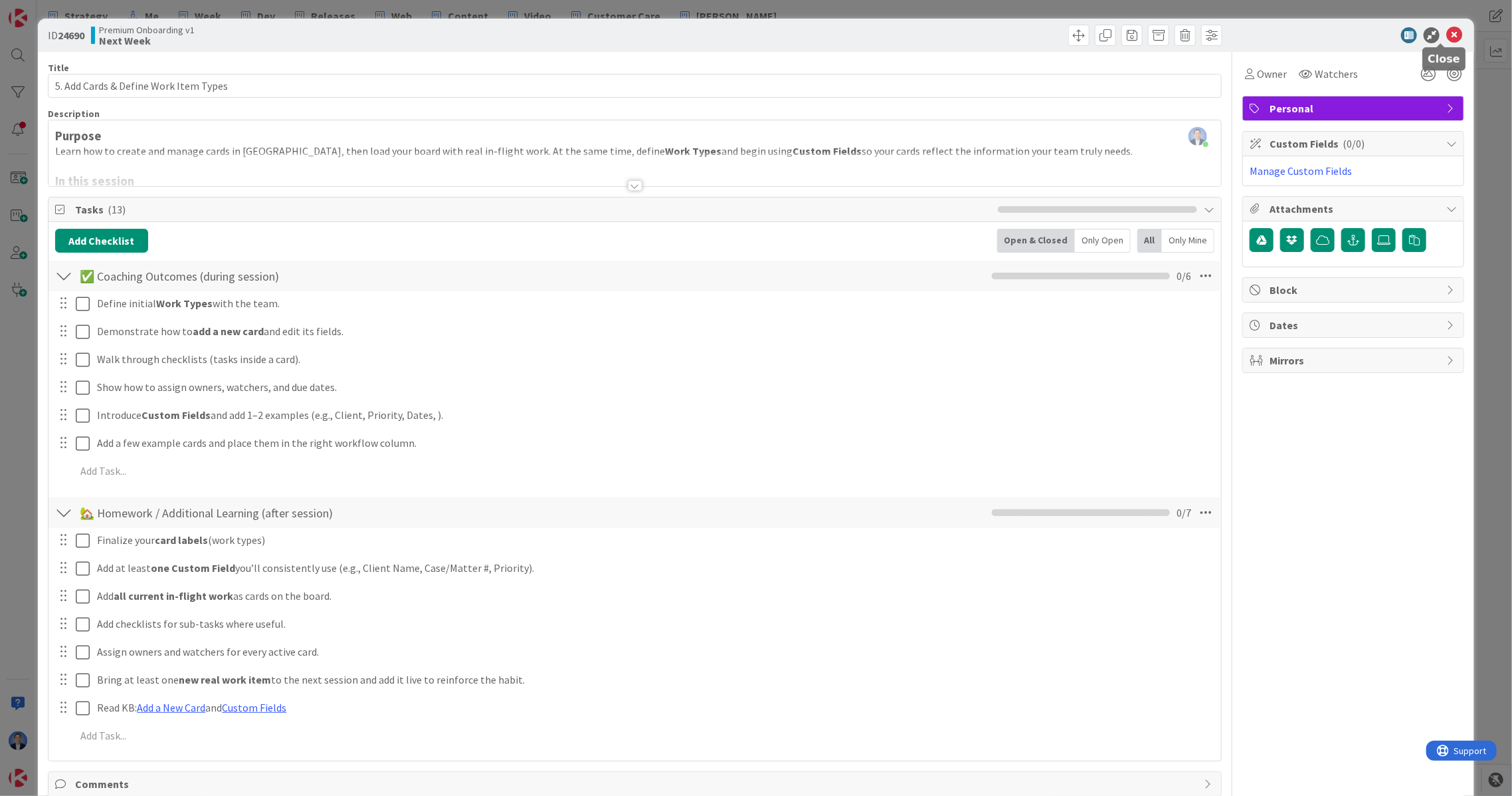
click at [1133, 32] on icon at bounding box center [1454, 35] width 16 height 16
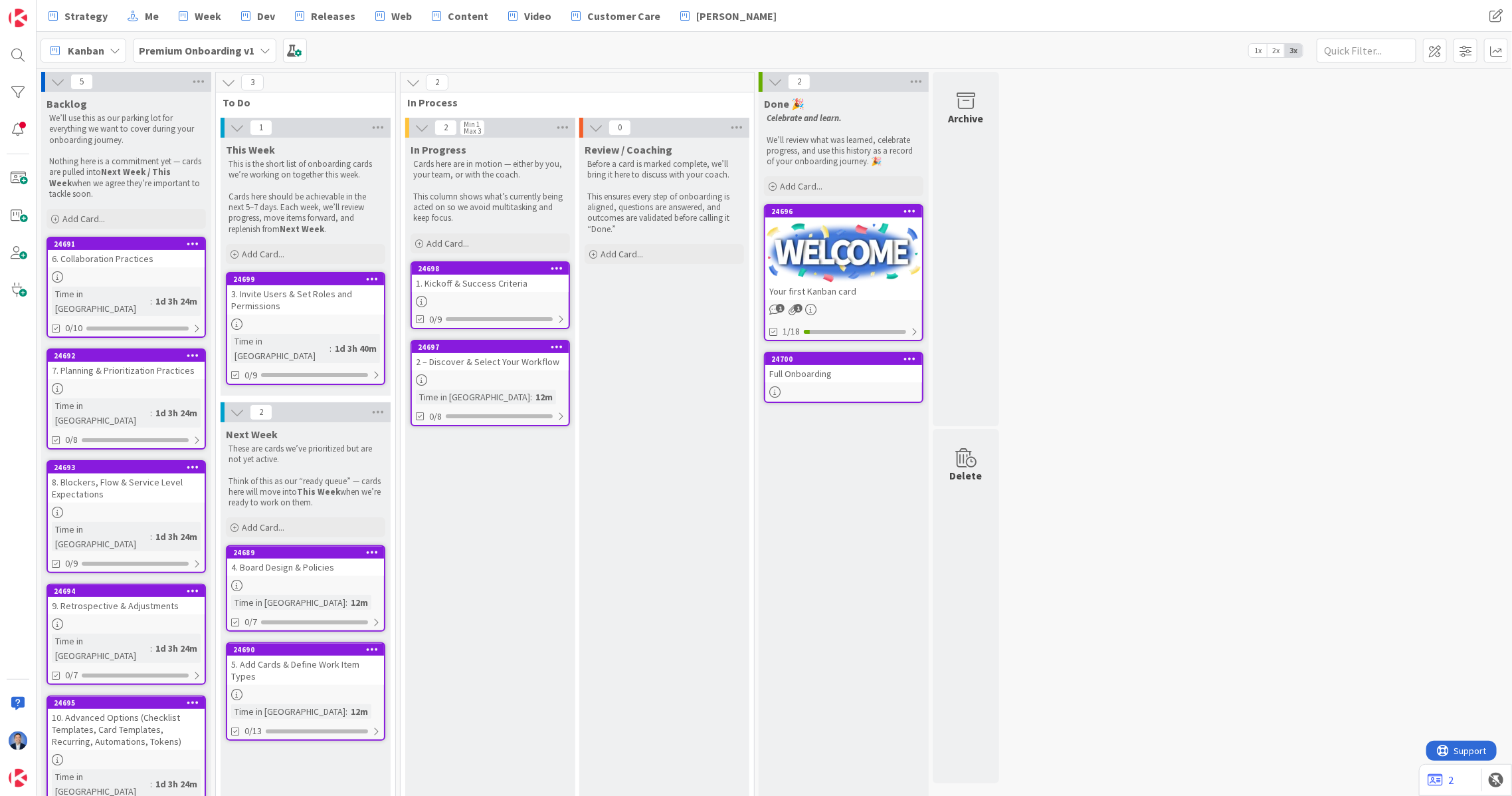
click at [491, 296] on div at bounding box center [490, 301] width 157 height 12
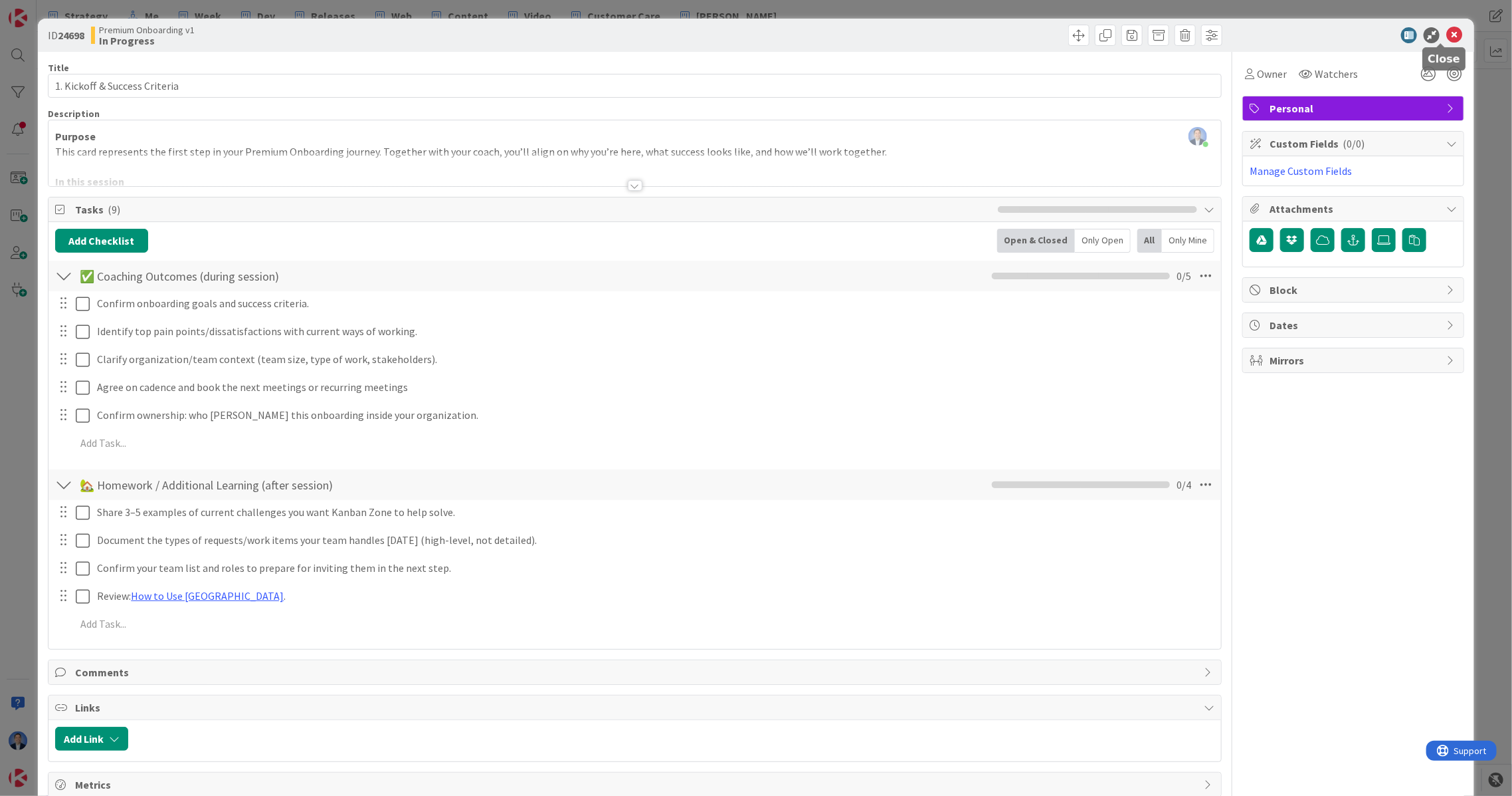
click at [1133, 35] on icon at bounding box center [1454, 35] width 16 height 16
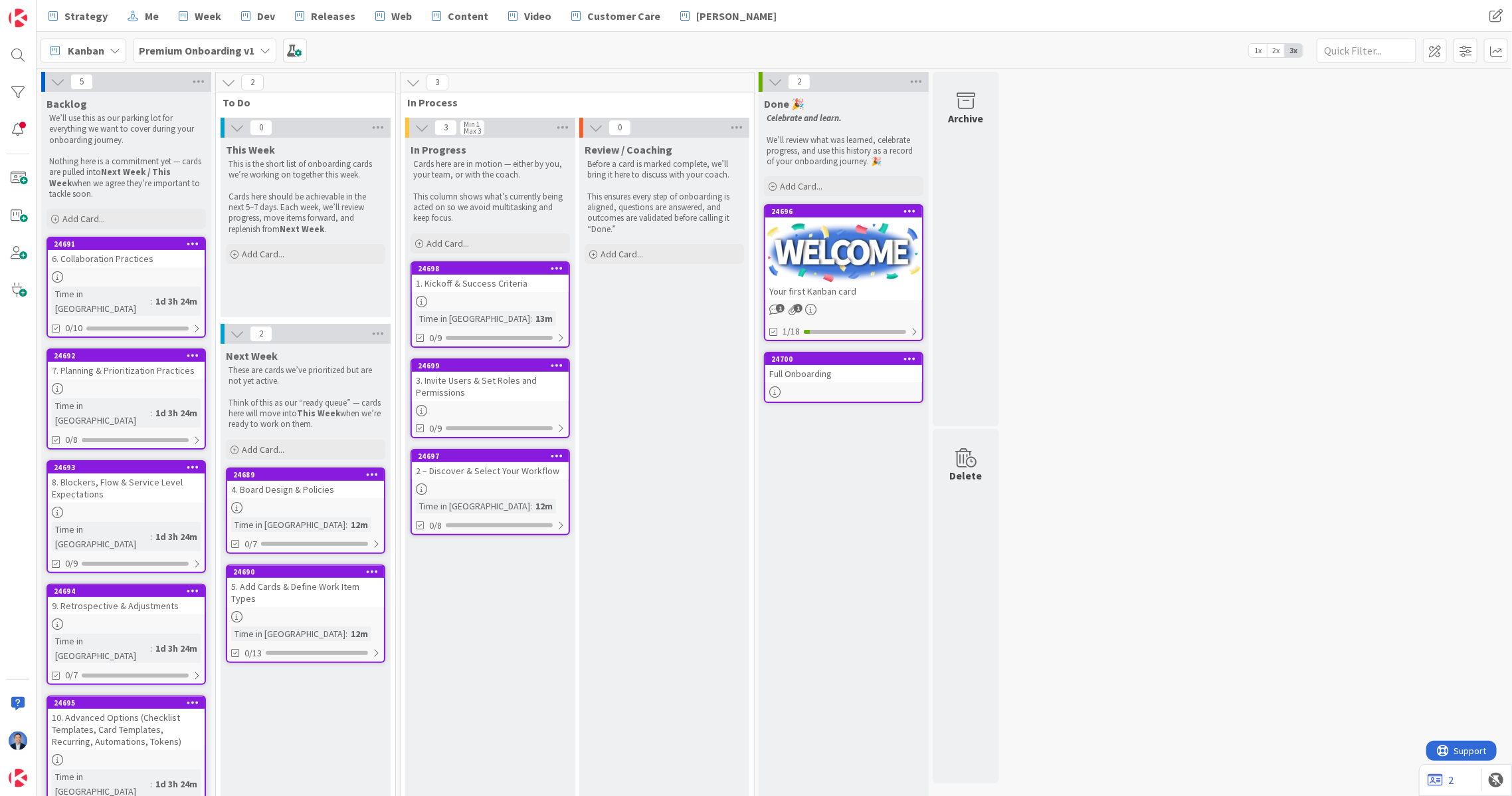
click at [442, 380] on div "3. Invite Users & Set Roles and Permissions" at bounding box center [490, 386] width 157 height 29
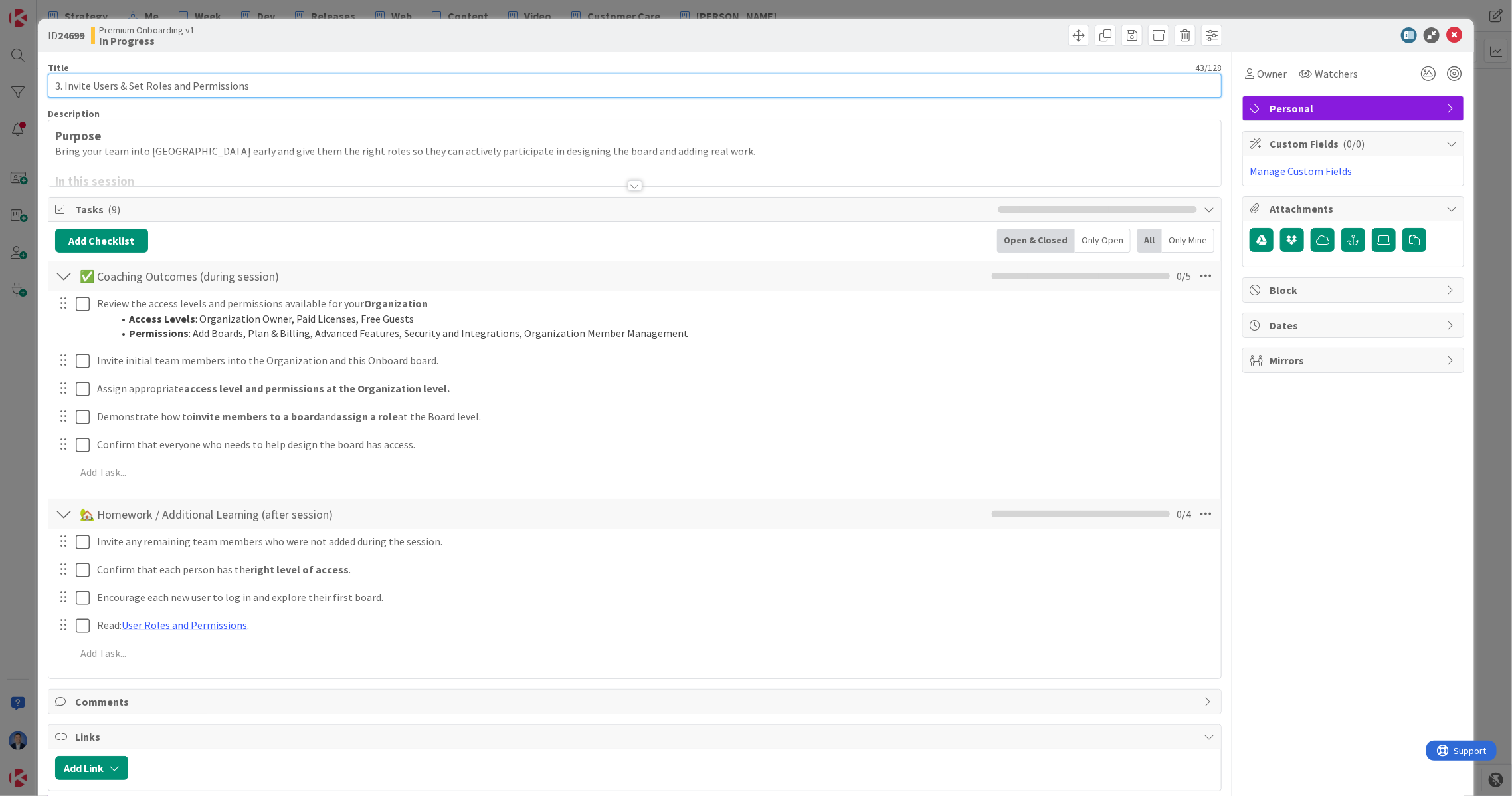
drag, startPoint x: 62, startPoint y: 86, endPoint x: 37, endPoint y: 93, distance: 26.0
click at [37, 93] on div "ID 24699 Premium Onboarding v1 In Progress Title 43 / 128 3. Invite Users & Set…" at bounding box center [756, 398] width 1512 height 796
type input "2. Invite Users & Set Roles and Permissions"
click at [1133, 35] on icon at bounding box center [1454, 35] width 16 height 16
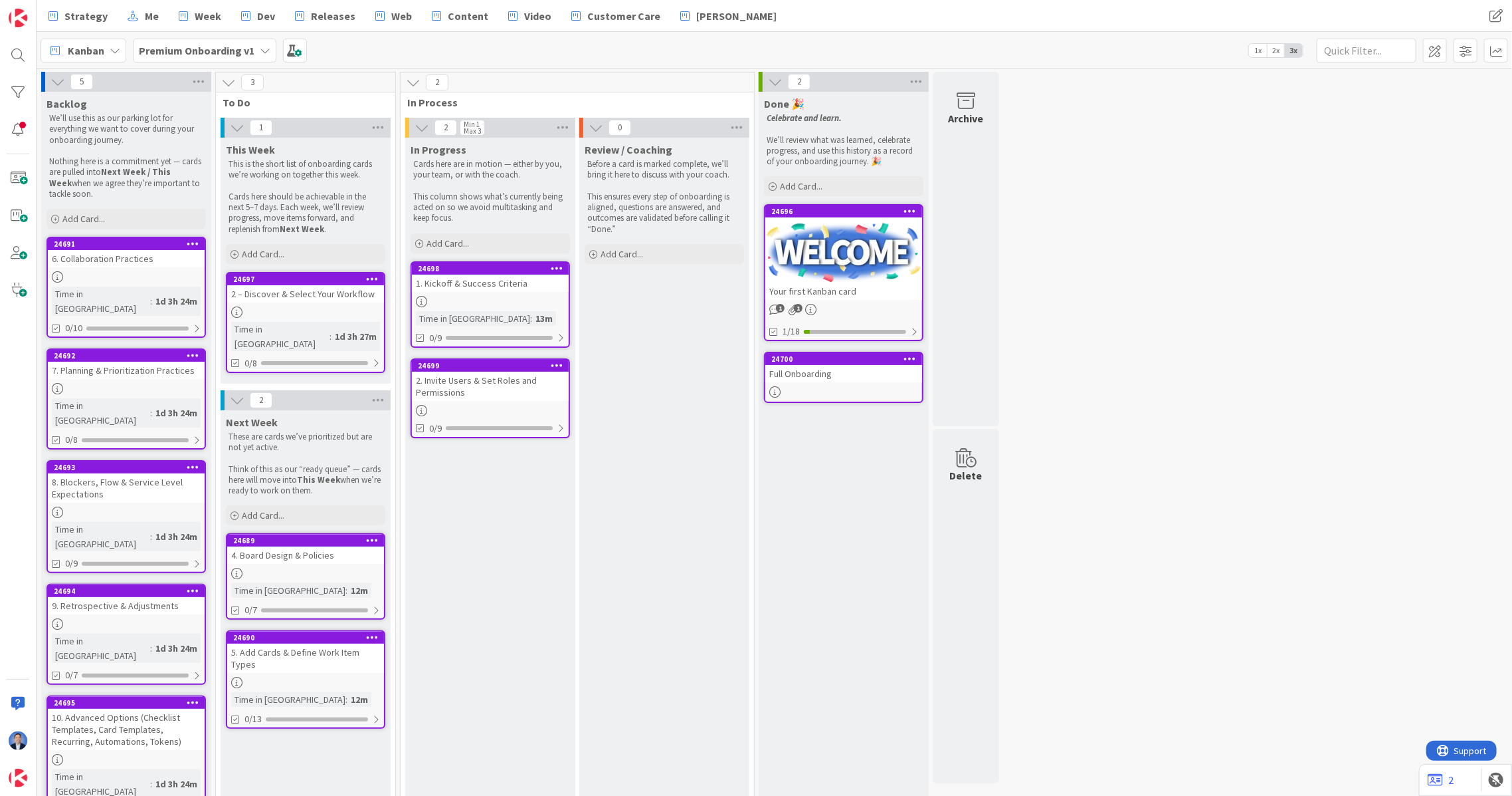
click at [303, 297] on div "2 – Discover & Select Your Workflow" at bounding box center [306, 294] width 157 height 17
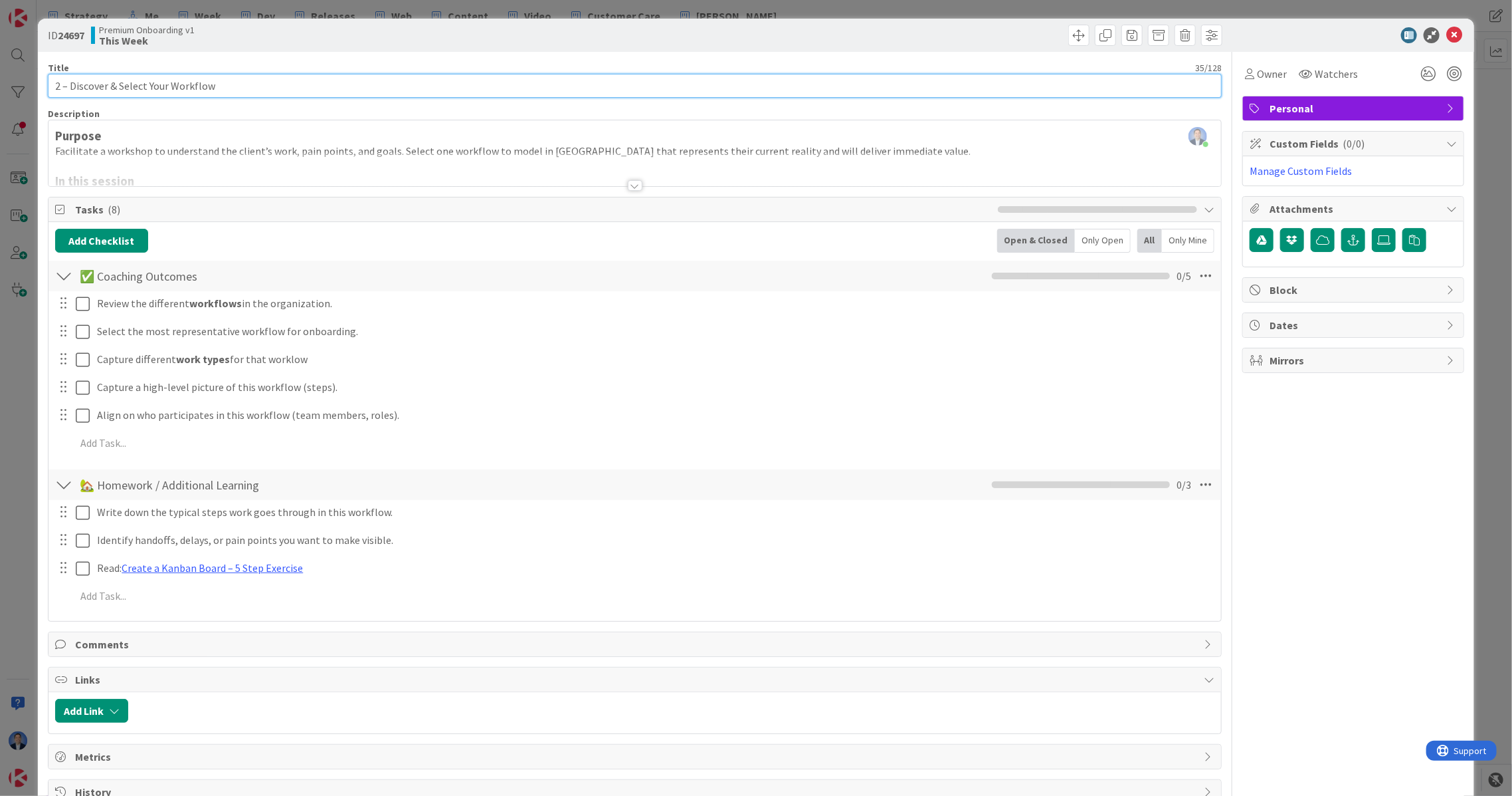
click at [60, 87] on input "2 – Discover & Select Your Workflow" at bounding box center [634, 85] width 1174 height 24
type input "3. Discover & Select Your Workflow"
click at [1133, 37] on icon at bounding box center [1454, 35] width 16 height 16
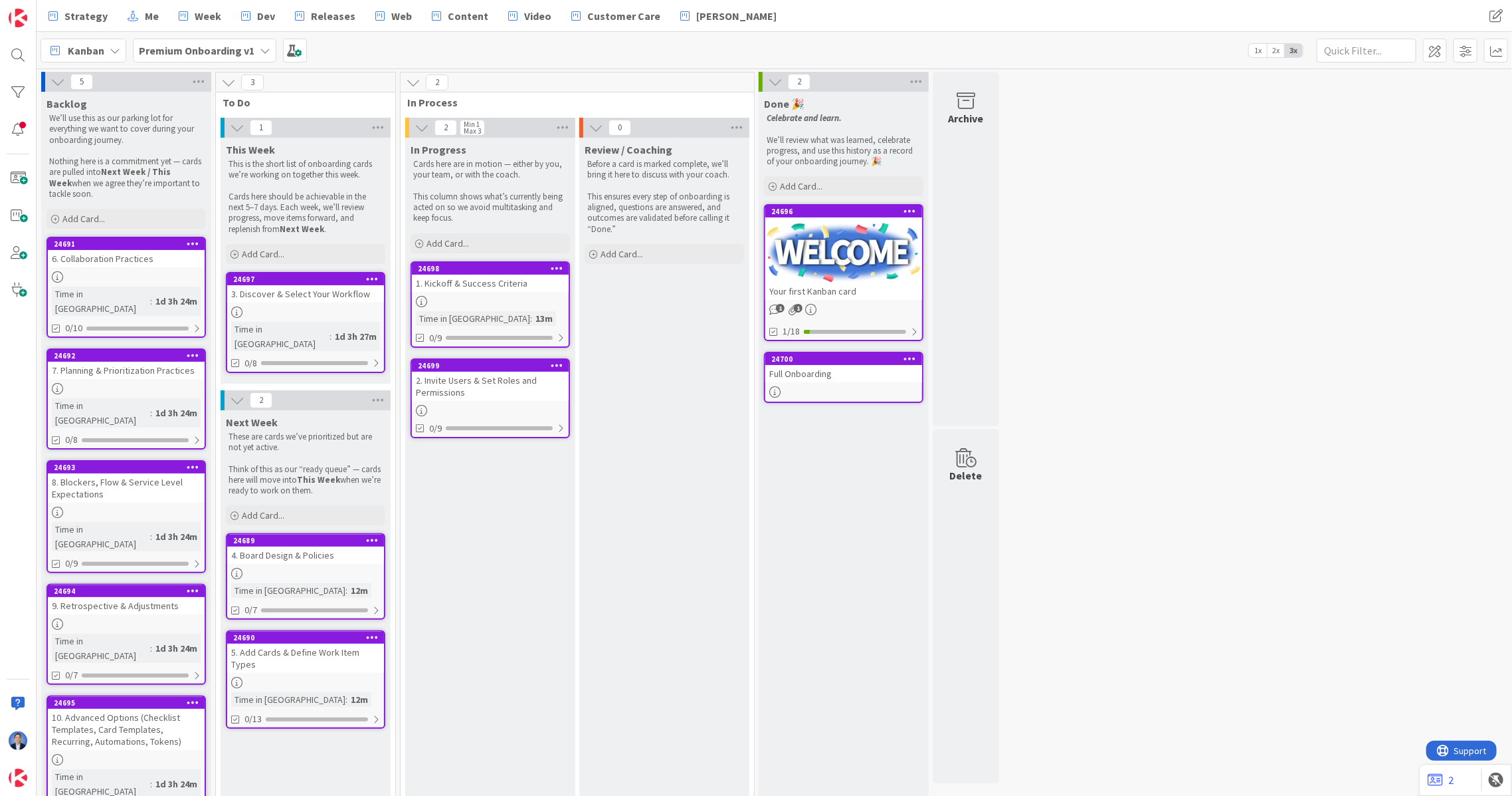
click at [496, 284] on div "1. Kickoff & Success Criteria" at bounding box center [490, 283] width 157 height 17
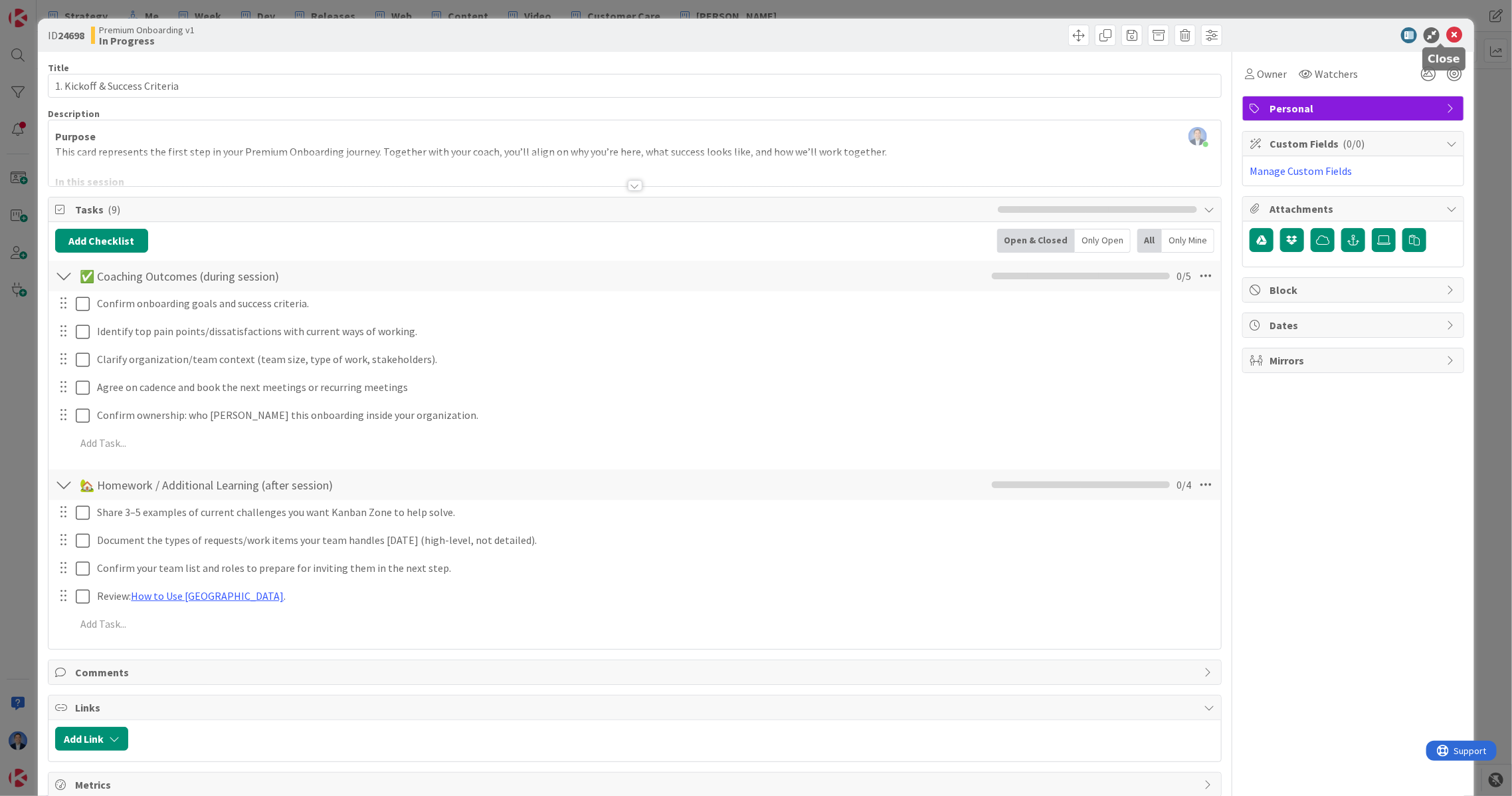
click at [1133, 37] on icon at bounding box center [1454, 35] width 16 height 16
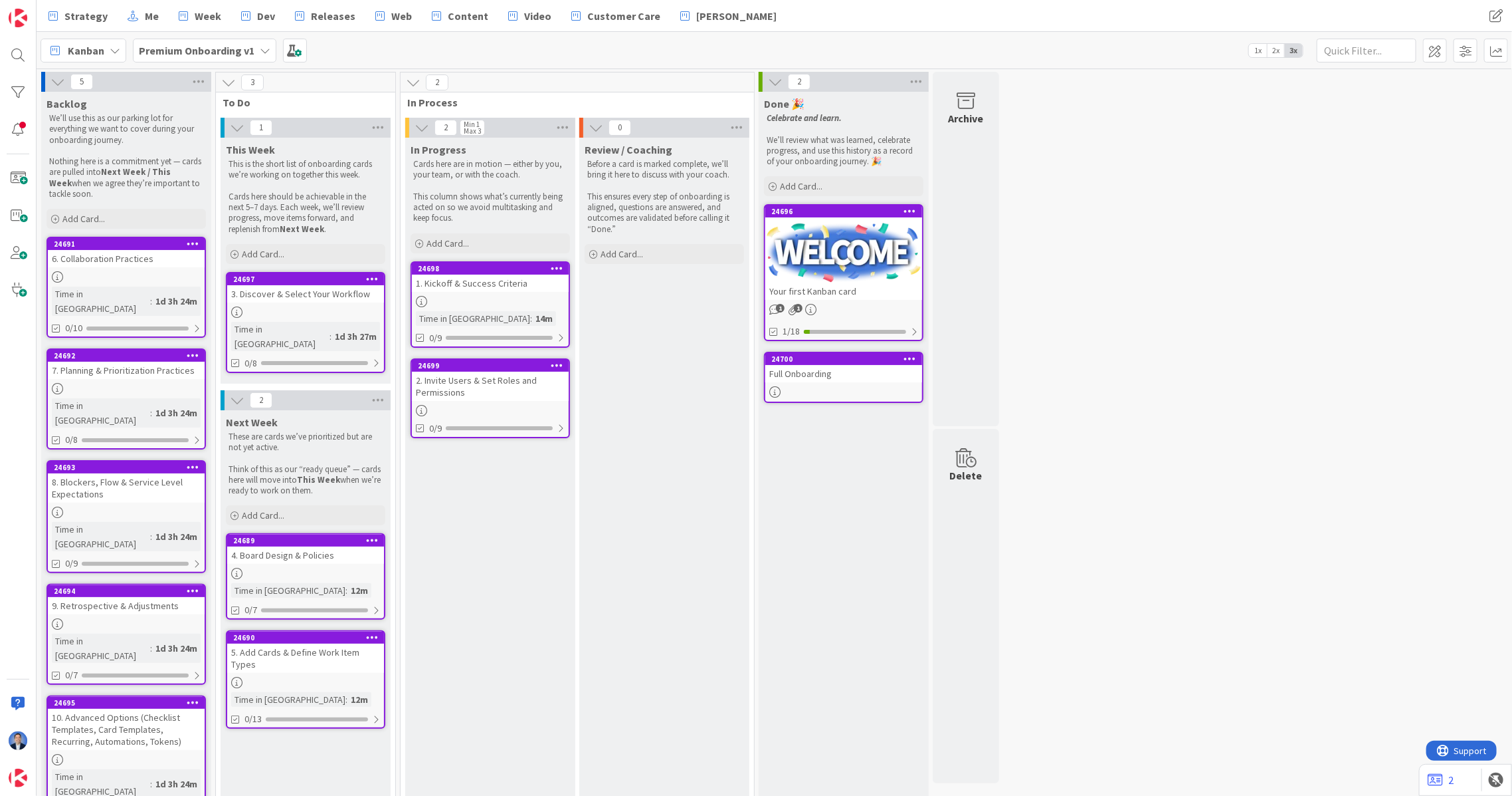
click at [490, 390] on div "2. Invite Users & Set Roles and Permissions" at bounding box center [490, 386] width 157 height 29
